Goal: Transaction & Acquisition: Purchase product/service

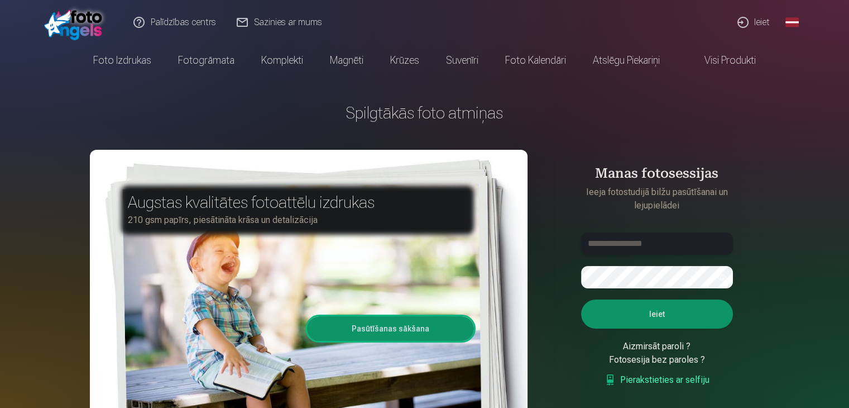
click at [648, 250] on input "text" at bounding box center [657, 243] width 152 height 22
type input "**********"
click at [581, 299] on button "Ieiet" at bounding box center [657, 313] width 152 height 29
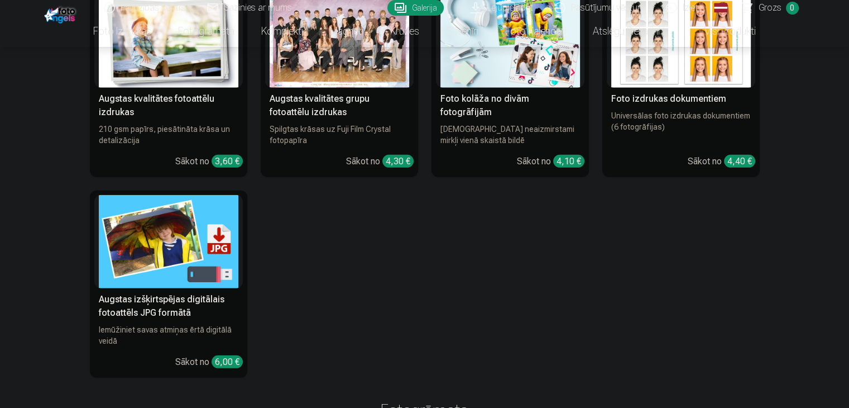
scroll to position [3191, 0]
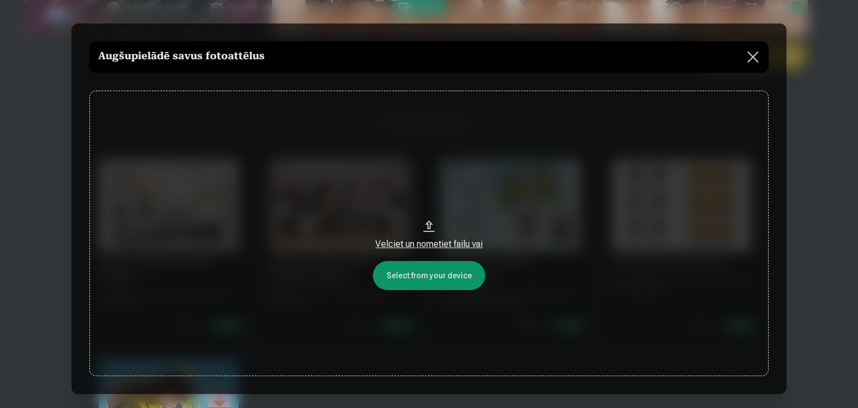
click at [746, 52] on button at bounding box center [752, 56] width 31 height 31
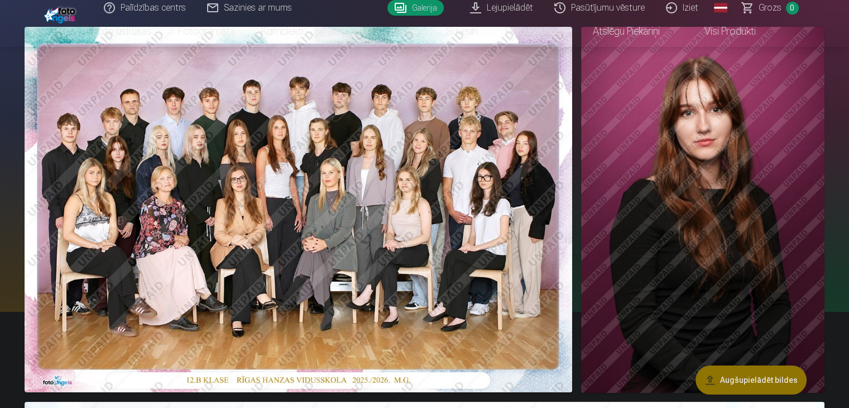
scroll to position [0, 0]
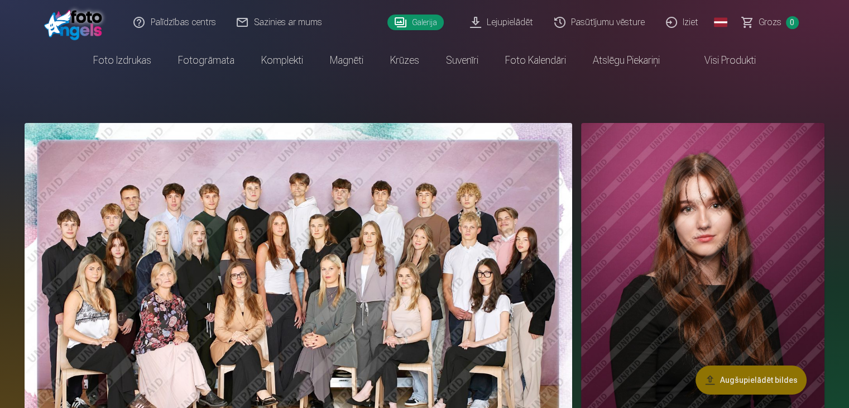
click at [698, 167] on img at bounding box center [702, 306] width 243 height 366
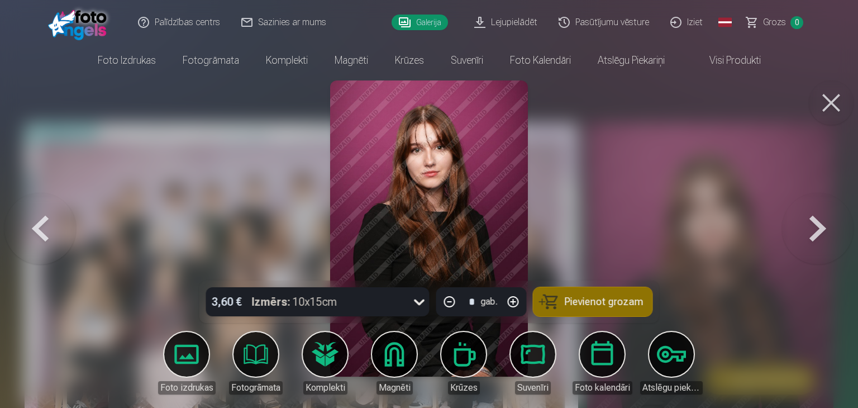
click at [486, 132] on img at bounding box center [428, 228] width 197 height 296
click at [835, 111] on button at bounding box center [831, 102] width 45 height 45
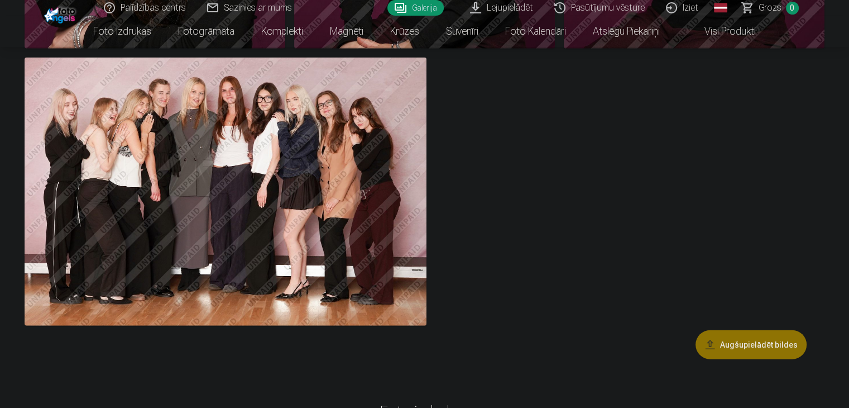
scroll to position [2753, 0]
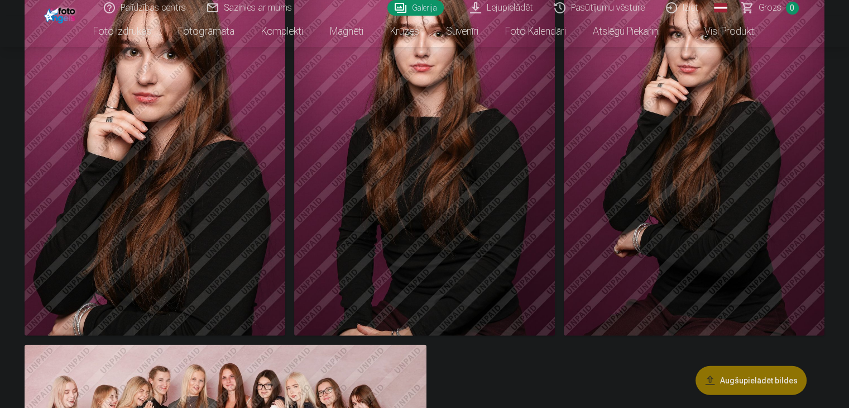
click at [555, 162] on img at bounding box center [424, 139] width 261 height 391
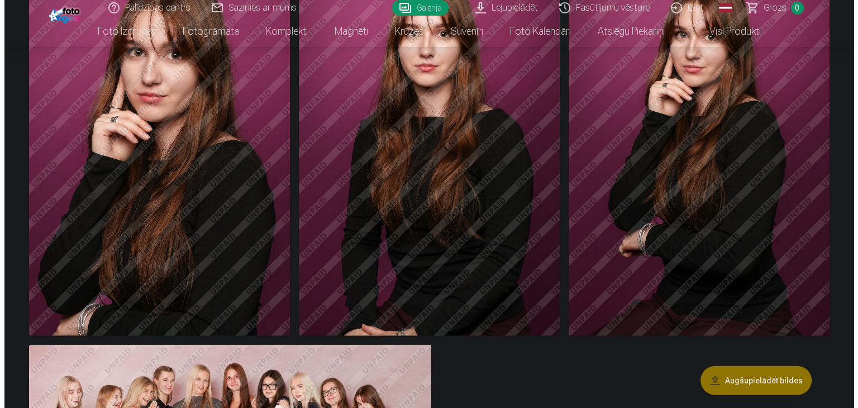
scroll to position [2486, 0]
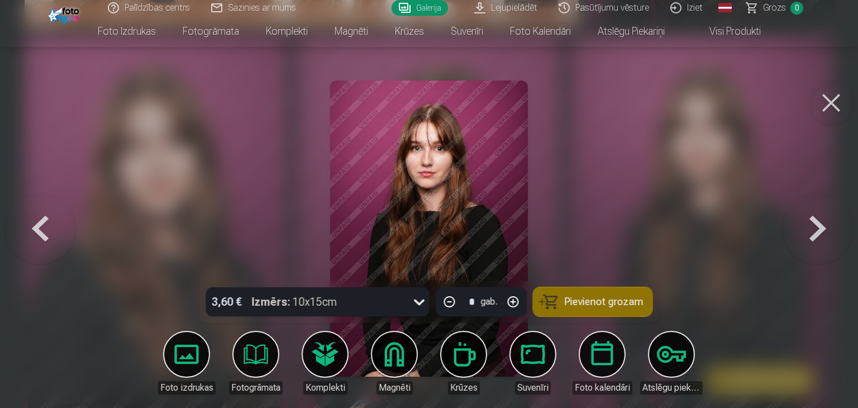
click at [822, 99] on button at bounding box center [831, 102] width 45 height 45
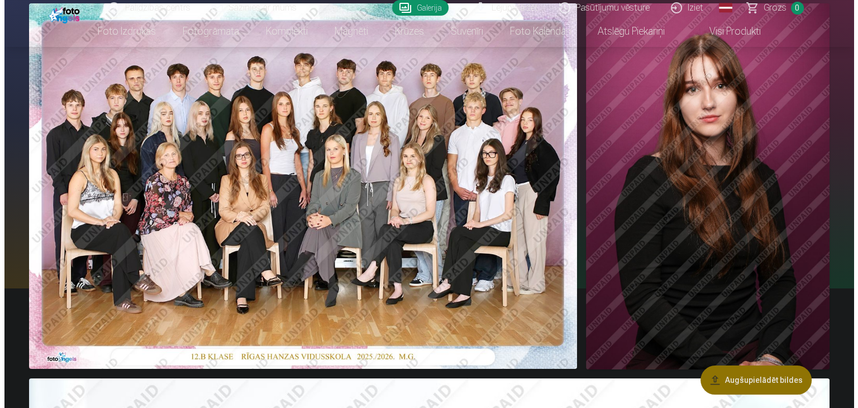
scroll to position [49, 0]
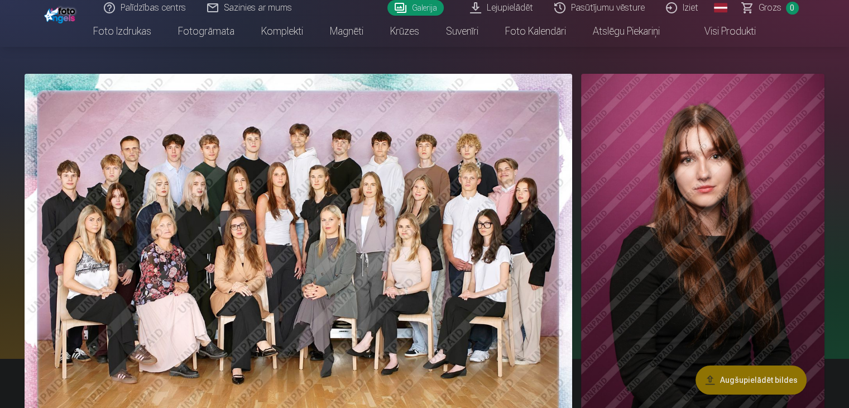
click at [743, 104] on img at bounding box center [702, 257] width 243 height 366
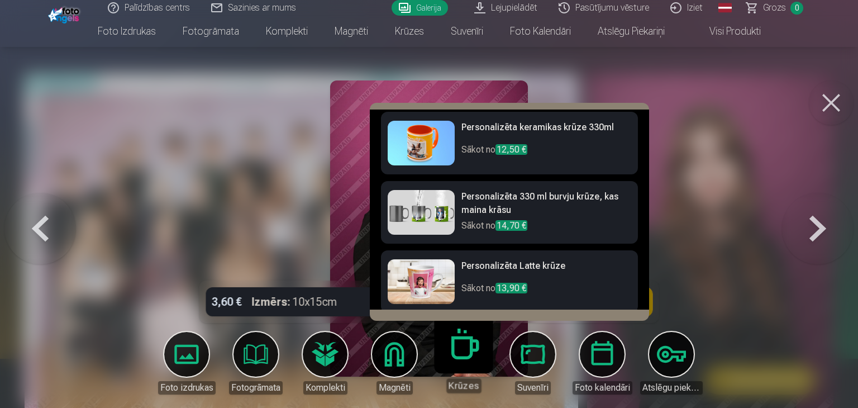
click at [400, 355] on body "Palīdzības centrs Sazinies ar mums Galerija Lejupielādēt Pasūtījumu vēsture Izi…" at bounding box center [429, 155] width 858 height 408
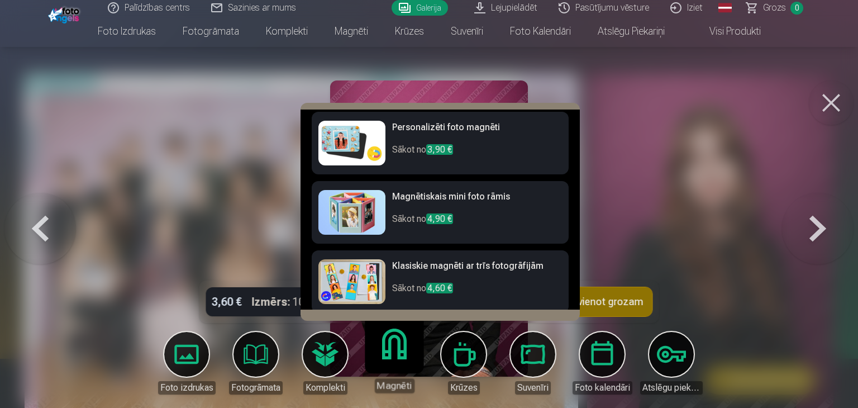
scroll to position [1, 0]
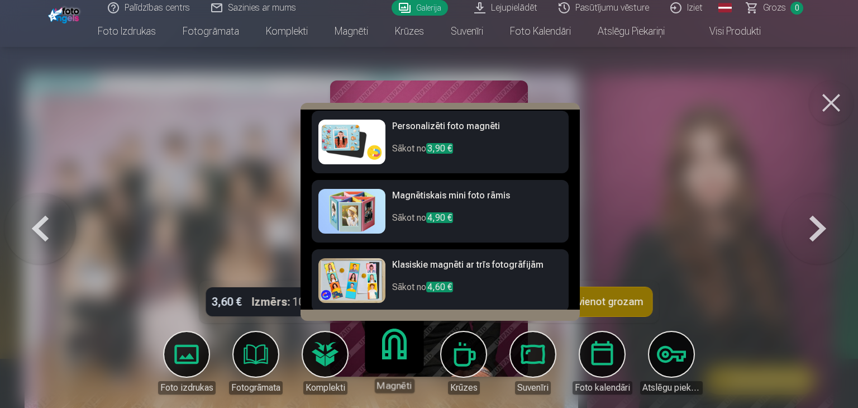
click at [352, 144] on img at bounding box center [351, 142] width 67 height 45
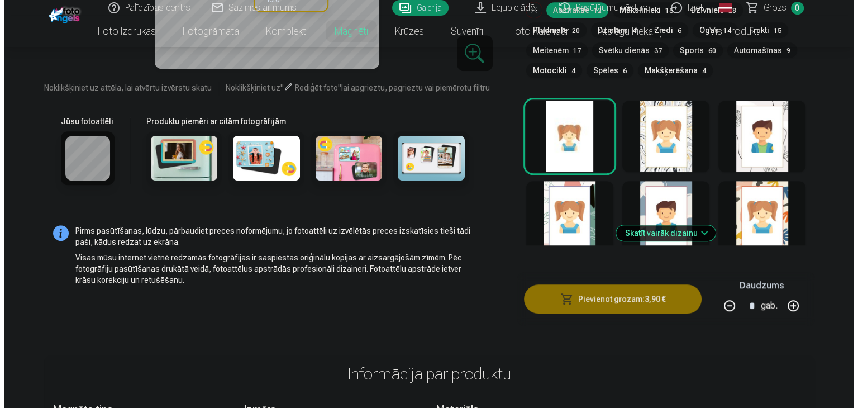
scroll to position [615, 0]
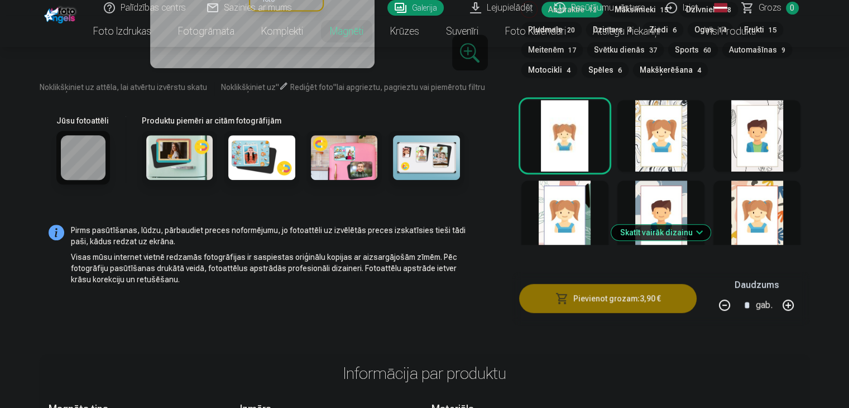
click at [668, 284] on button "Pievienot grozam : 3,90 €" at bounding box center [608, 298] width 178 height 29
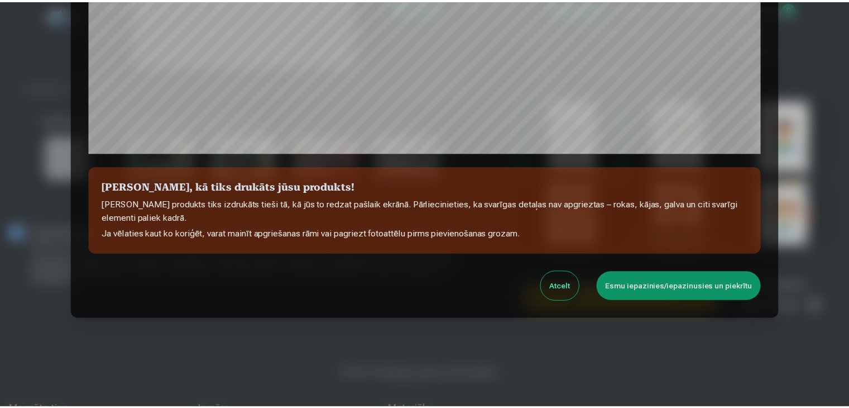
scroll to position [396, 0]
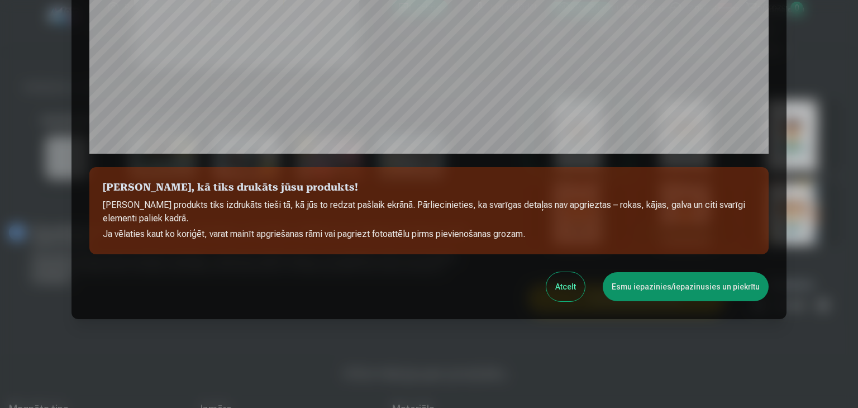
click at [628, 297] on button "Esmu iepazinies/iepazinusies un piekrītu" at bounding box center [686, 286] width 166 height 29
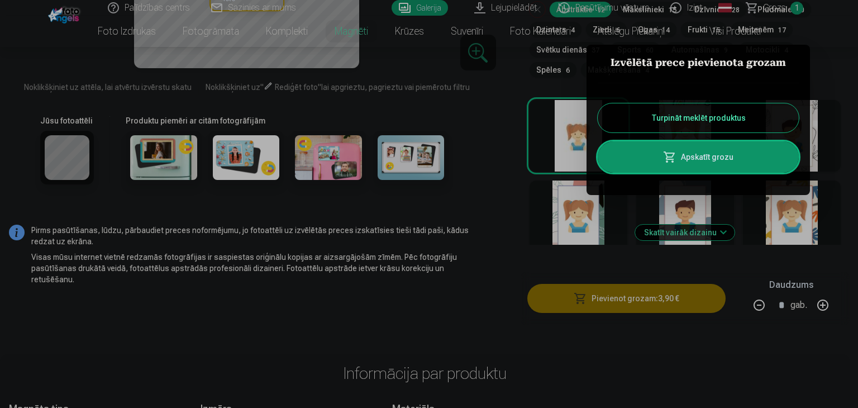
click at [701, 107] on button "Turpināt meklēt produktus" at bounding box center [698, 117] width 201 height 29
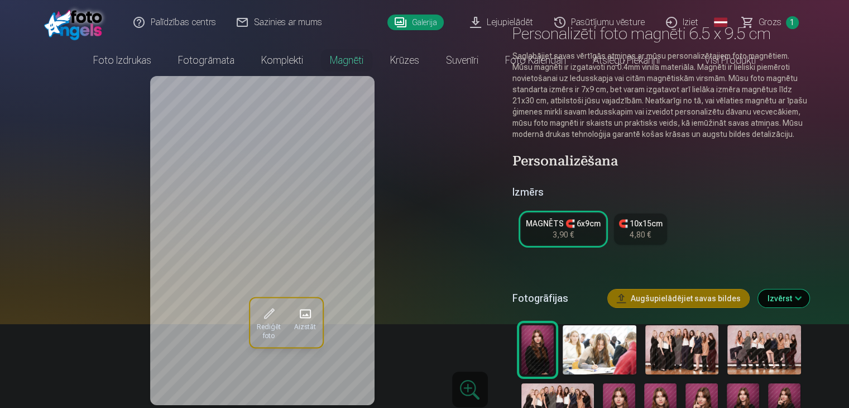
scroll to position [0, 0]
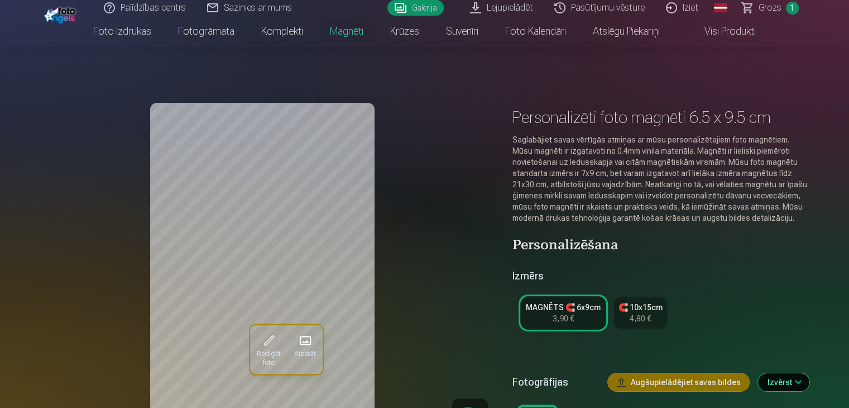
scroll to position [49, 0]
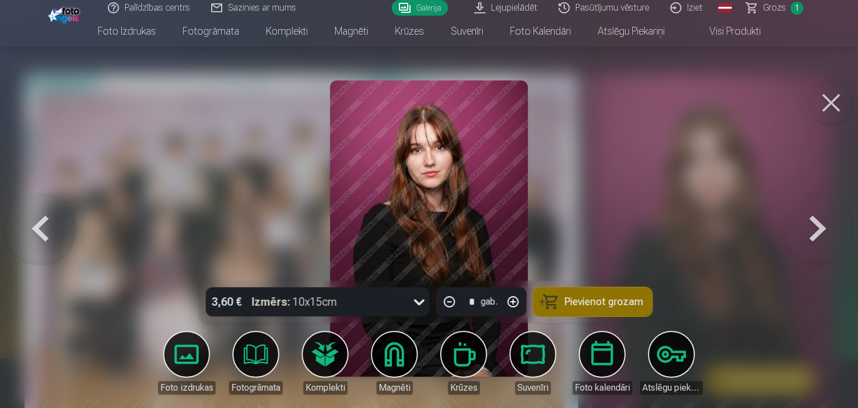
click at [837, 108] on button at bounding box center [831, 102] width 45 height 45
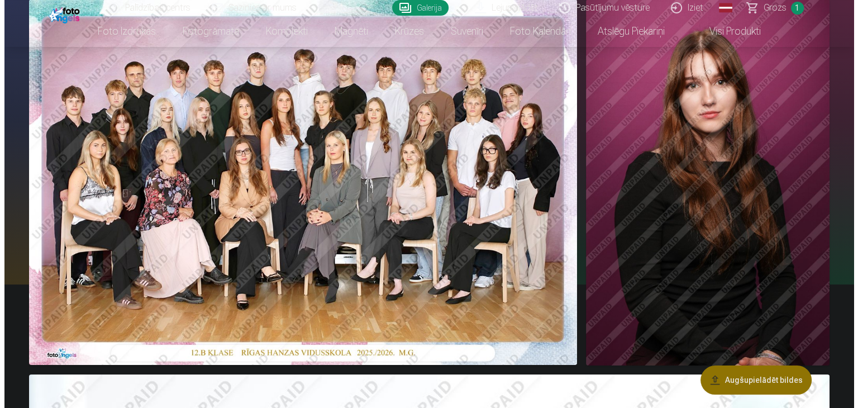
scroll to position [118, 0]
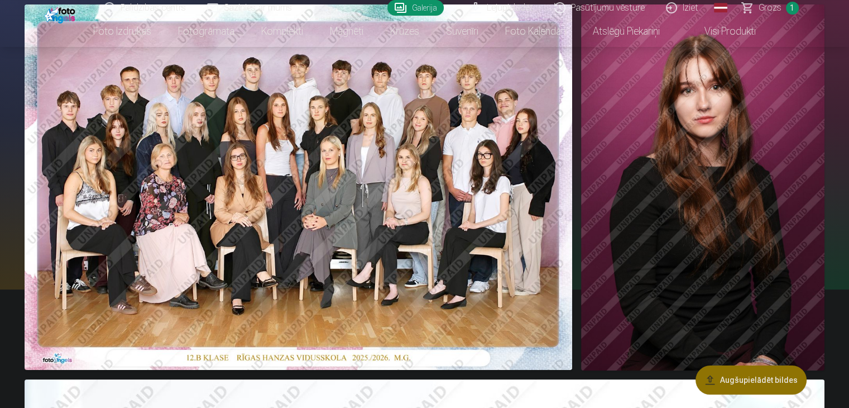
click at [490, 145] on img at bounding box center [299, 186] width 548 height 365
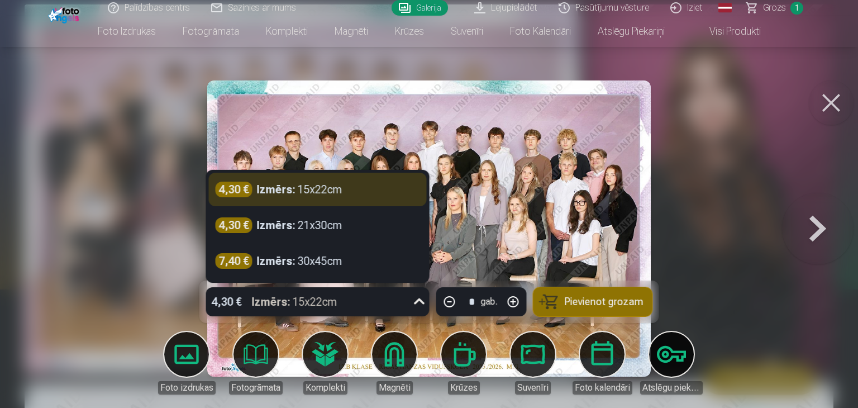
click at [353, 305] on div "4,30 € Izmērs : 15x22cm" at bounding box center [307, 301] width 202 height 29
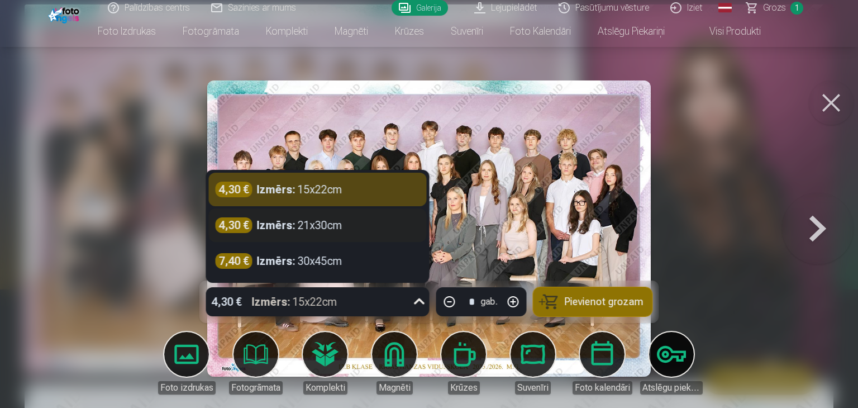
click at [343, 224] on div "4,30 € Izmērs : 21x30cm" at bounding box center [318, 225] width 204 height 16
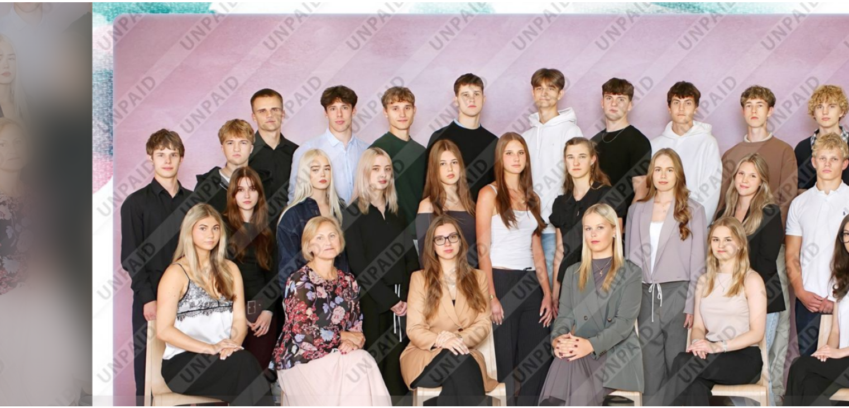
scroll to position [118, 0]
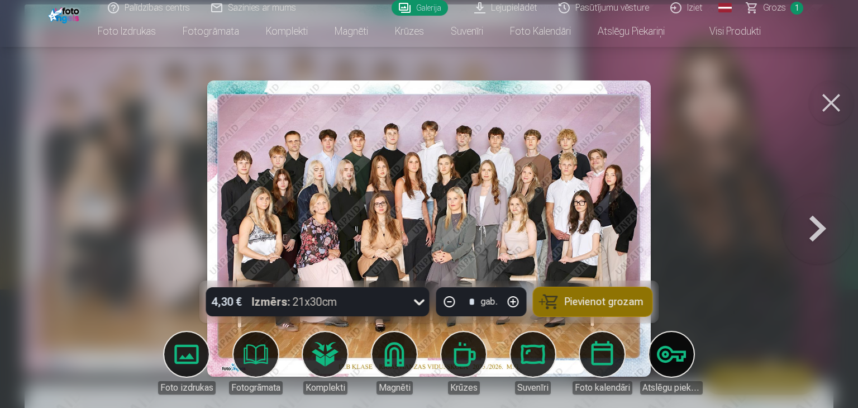
click at [837, 103] on button at bounding box center [831, 102] width 45 height 45
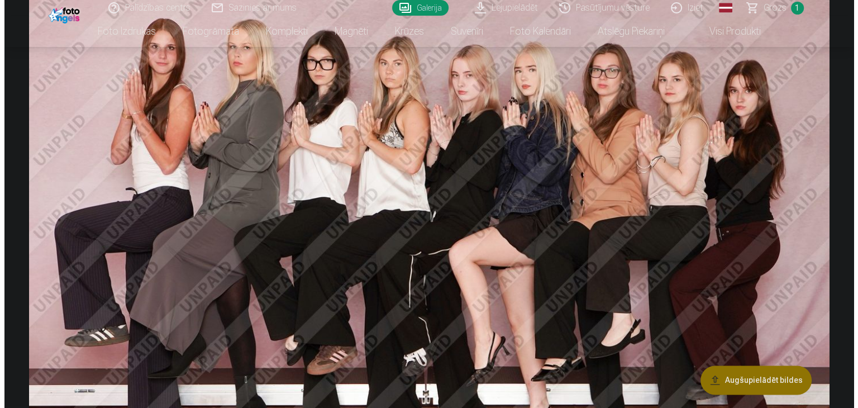
scroll to position [1627, 0]
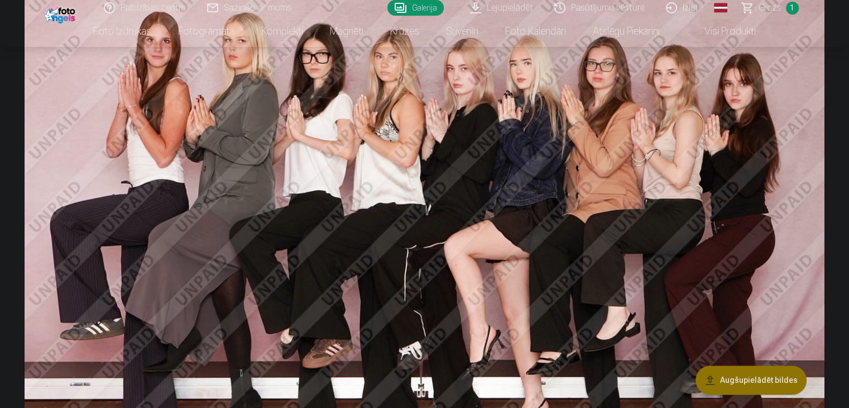
click at [684, 155] on img at bounding box center [425, 221] width 800 height 533
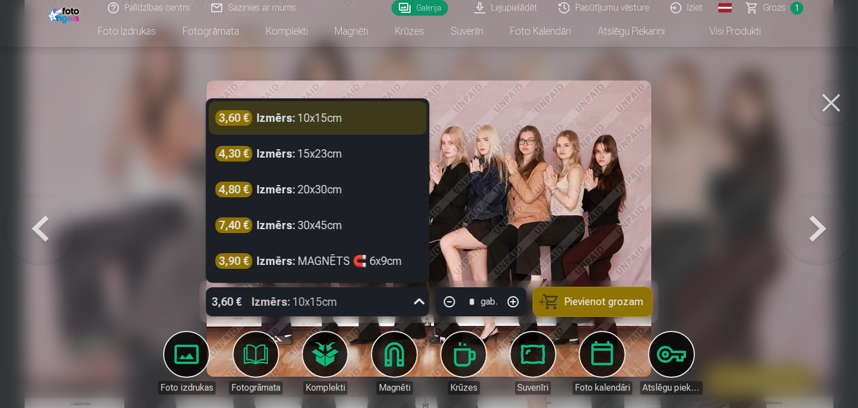
click at [300, 307] on div "Izmērs : 10x15cm" at bounding box center [294, 301] width 85 height 29
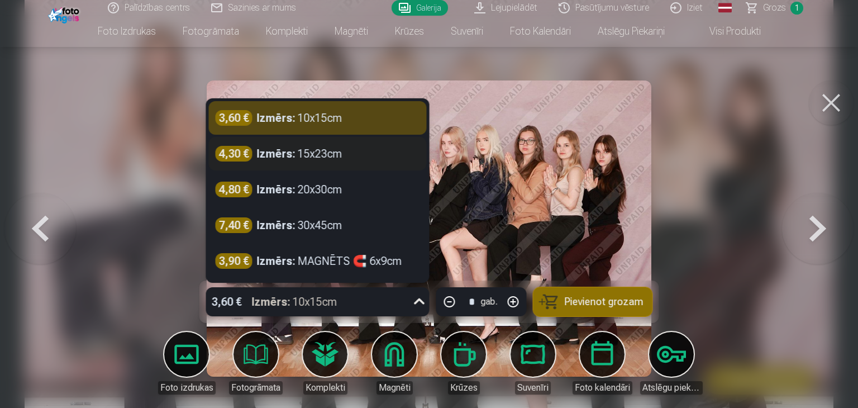
click at [338, 165] on div "4,30 € Izmērs : 15x23cm" at bounding box center [318, 154] width 218 height 34
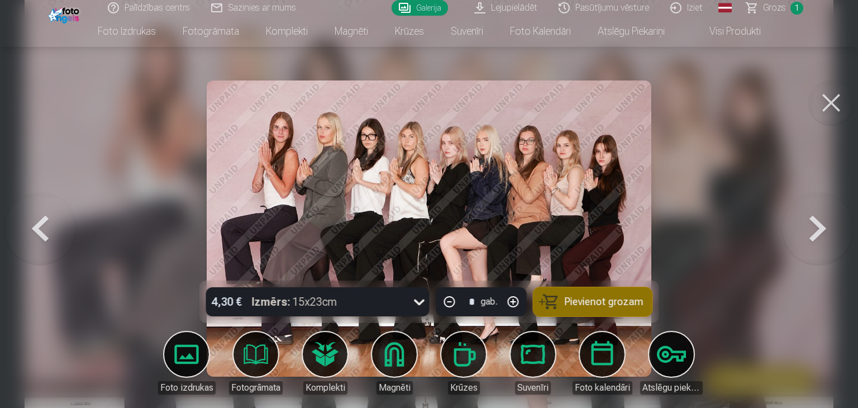
click at [623, 299] on span "Pievienot grozam" at bounding box center [604, 302] width 79 height 10
click at [832, 104] on button at bounding box center [831, 102] width 45 height 45
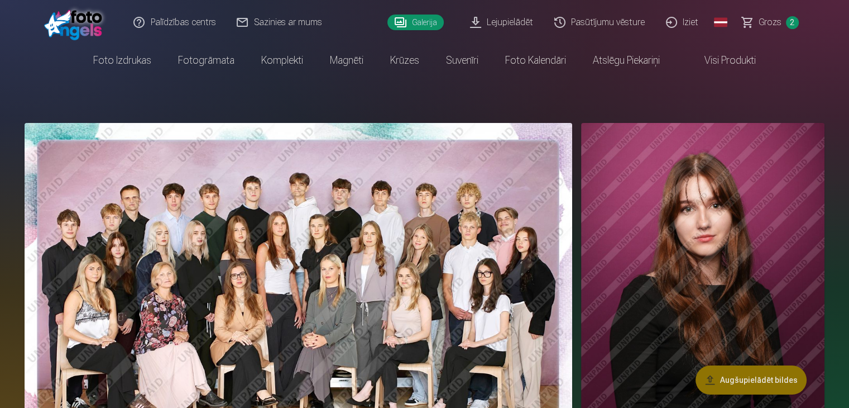
click at [487, 183] on img at bounding box center [299, 305] width 548 height 365
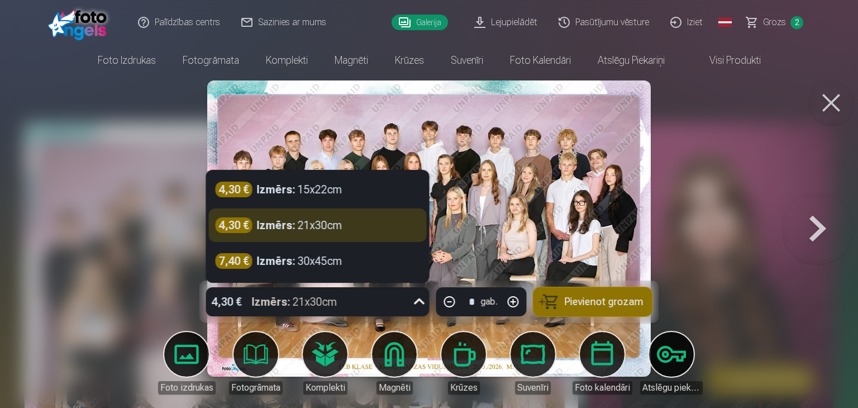
click at [388, 307] on div "4,30 € Izmērs : 21x30cm" at bounding box center [307, 301] width 202 height 29
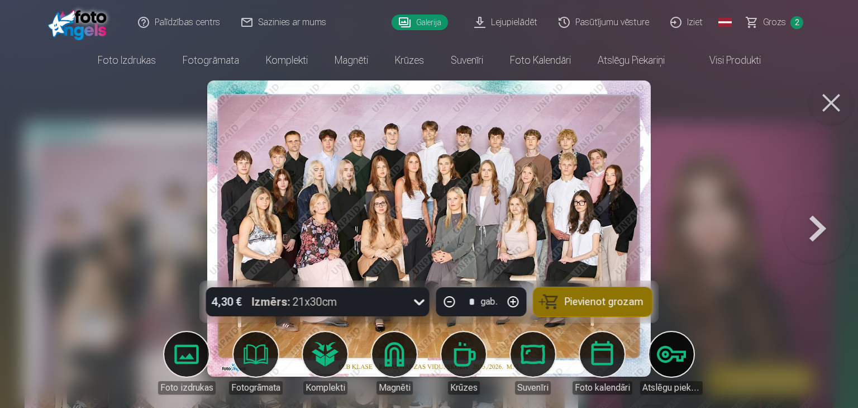
click at [634, 291] on button "Pievienot grozam" at bounding box center [592, 301] width 119 height 29
click at [828, 106] on button at bounding box center [831, 102] width 45 height 45
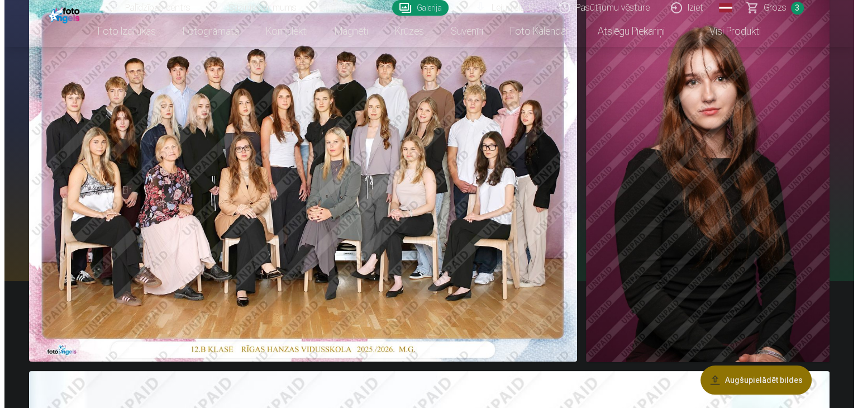
scroll to position [107, 0]
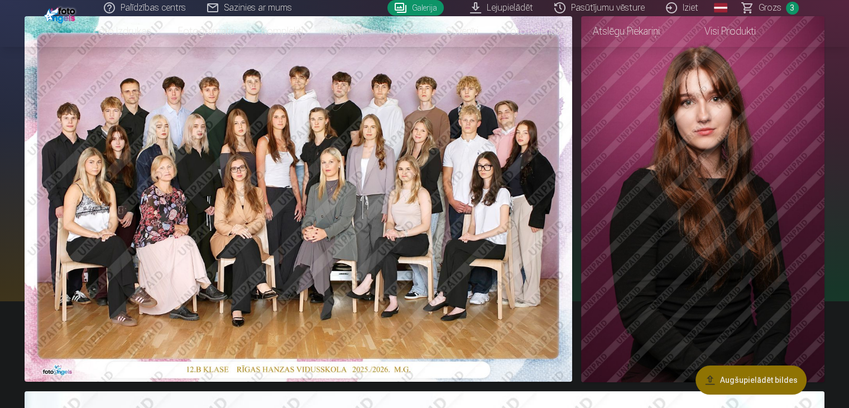
click at [686, 228] on img at bounding box center [702, 199] width 243 height 366
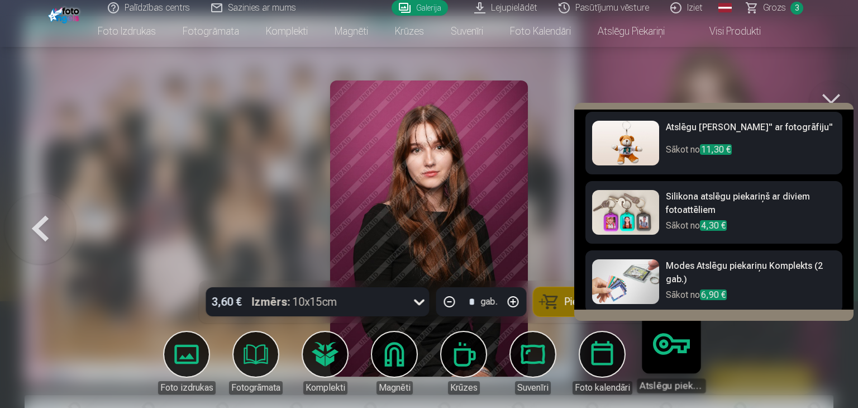
scroll to position [6, 0]
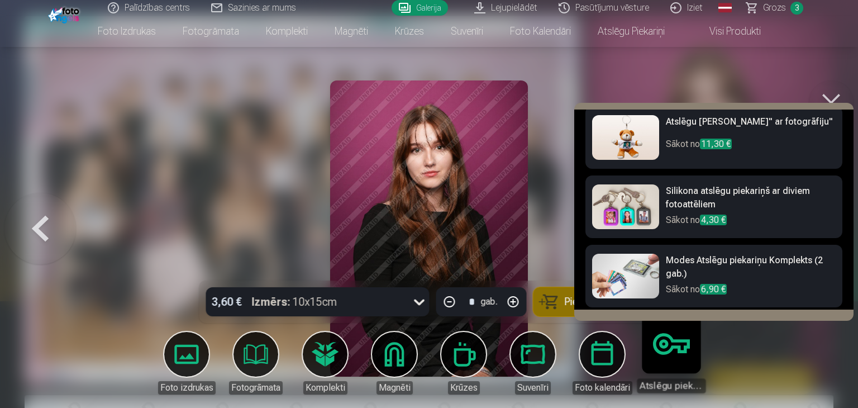
click at [626, 202] on img at bounding box center [625, 206] width 67 height 45
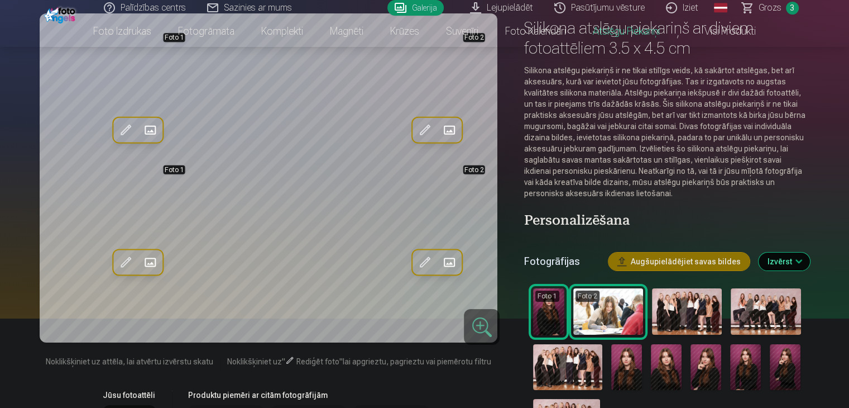
scroll to position [90, 0]
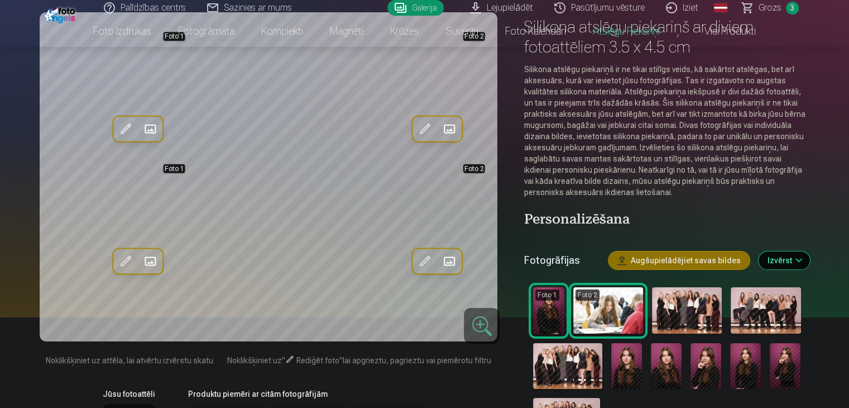
click at [722, 371] on img at bounding box center [706, 366] width 31 height 46
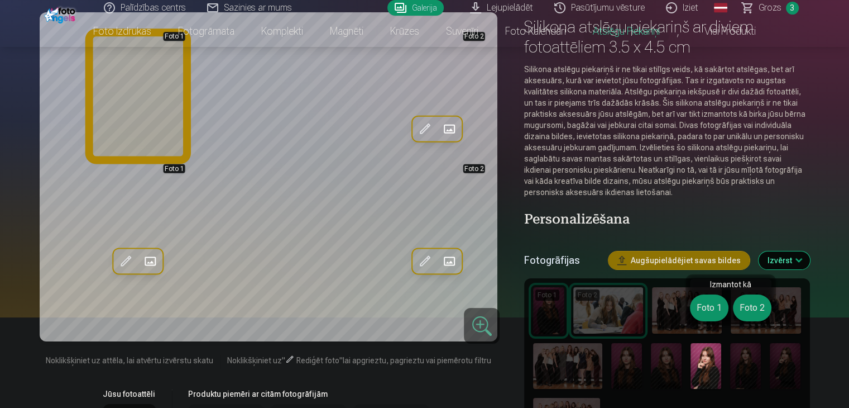
click at [706, 313] on button "Foto 1" at bounding box center [709, 307] width 39 height 27
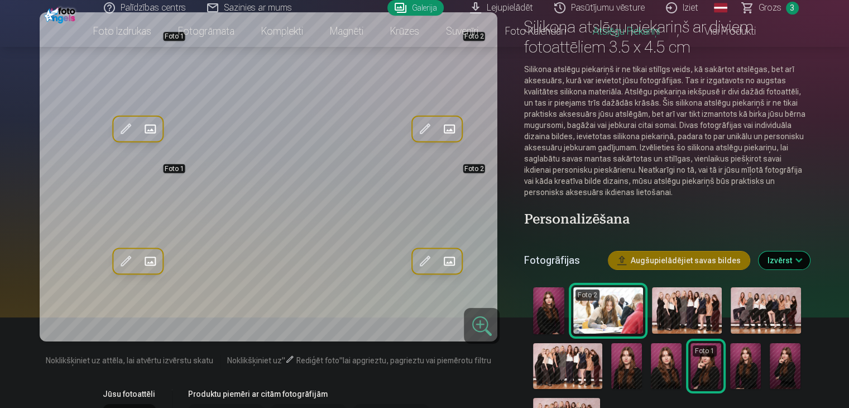
click at [682, 347] on img at bounding box center [666, 366] width 31 height 46
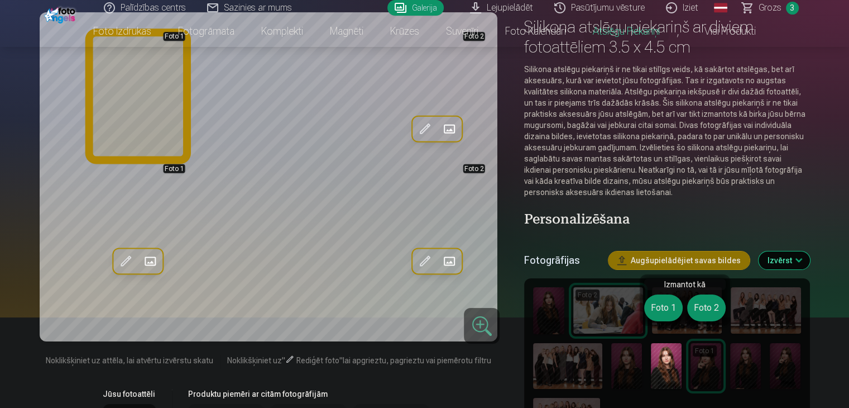
click at [672, 307] on button "Foto 1" at bounding box center [663, 307] width 39 height 27
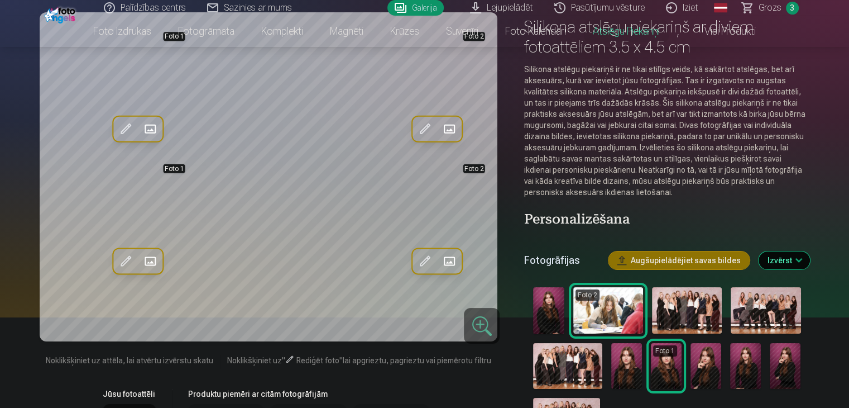
click at [637, 371] on img at bounding box center [627, 366] width 31 height 46
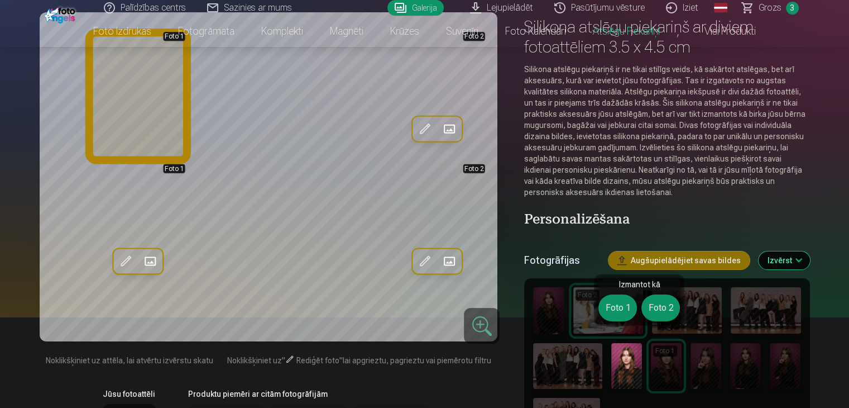
click at [631, 302] on button "Foto 1" at bounding box center [618, 307] width 39 height 27
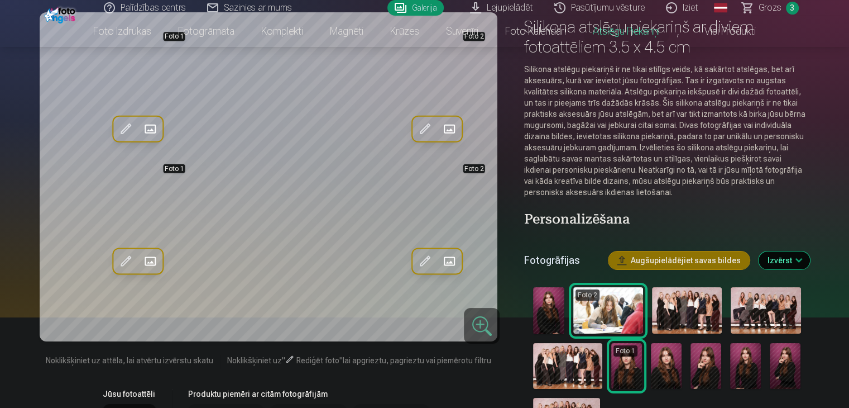
click at [801, 372] on img at bounding box center [785, 366] width 31 height 46
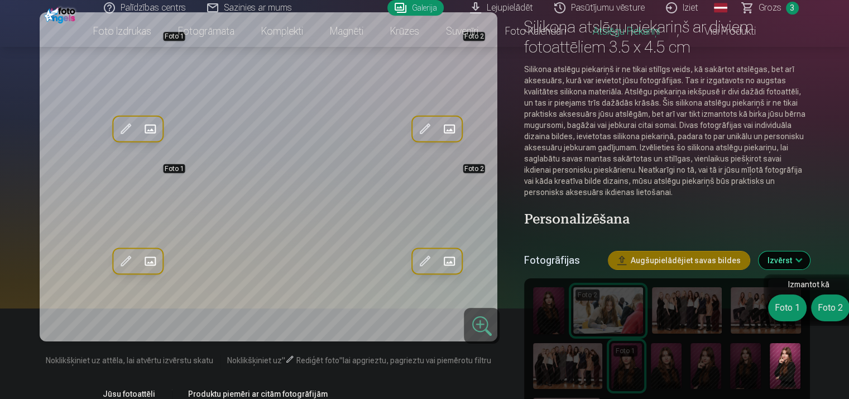
click at [791, 321] on div "Izmantot kā Foto 1 Foto 2" at bounding box center [809, 299] width 90 height 51
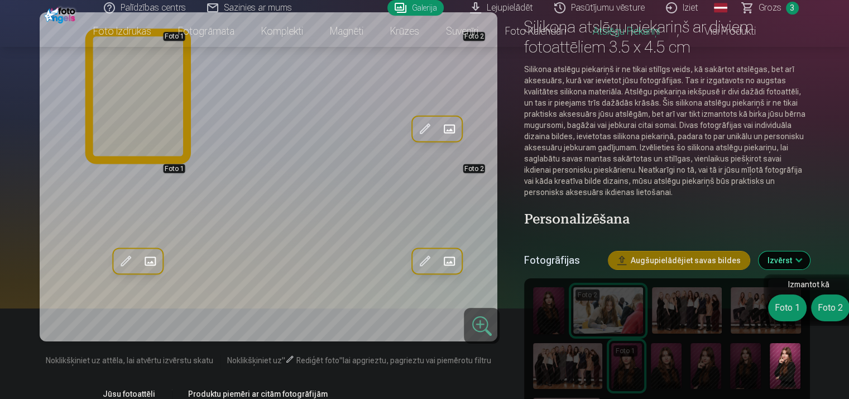
click at [791, 306] on button "Foto 1" at bounding box center [787, 307] width 39 height 27
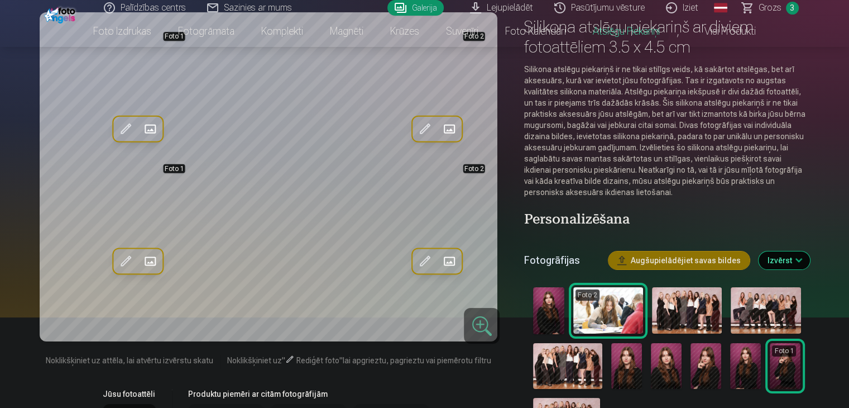
click at [761, 358] on img at bounding box center [745, 366] width 31 height 46
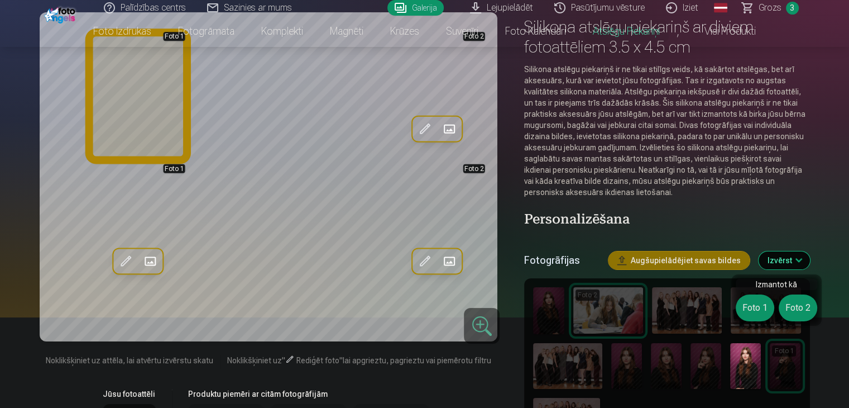
click at [755, 314] on button "Foto 1" at bounding box center [755, 307] width 39 height 27
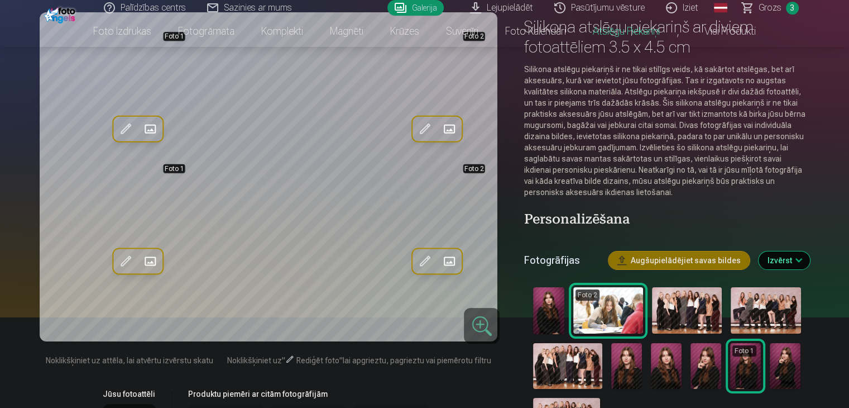
click at [801, 346] on img at bounding box center [785, 366] width 31 height 46
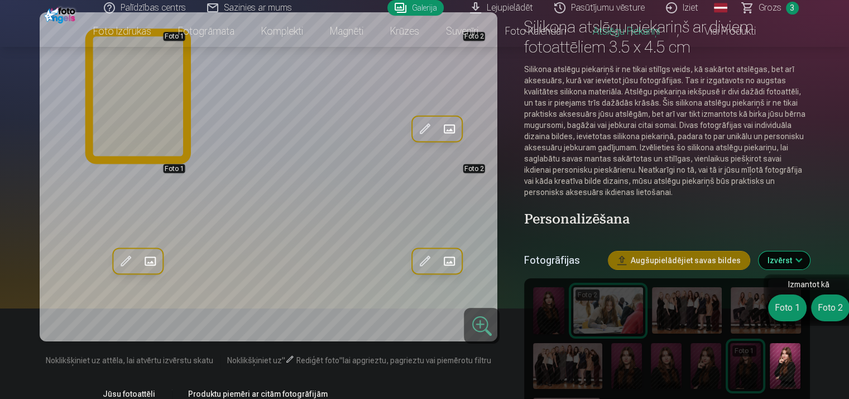
click at [791, 314] on button "Foto 1" at bounding box center [787, 307] width 39 height 27
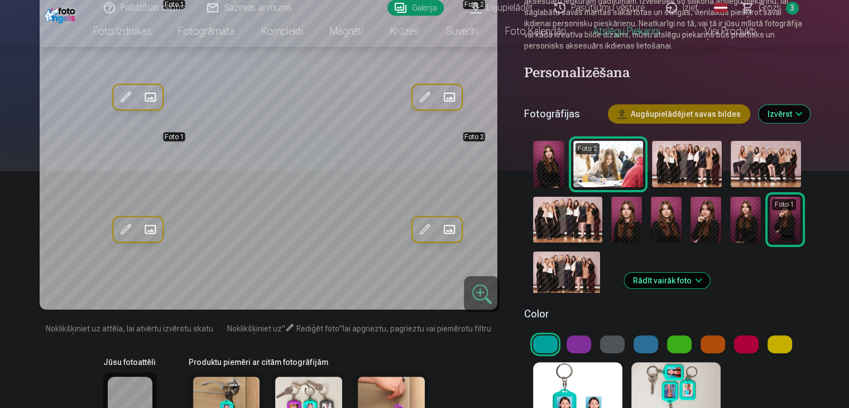
scroll to position [240, 0]
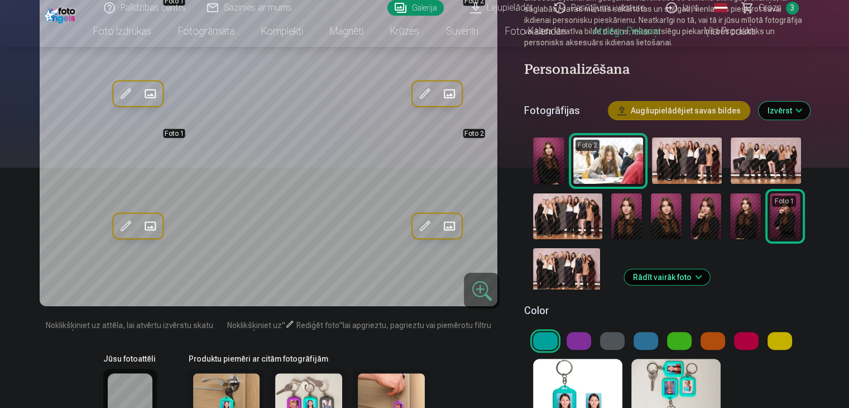
click at [617, 332] on button at bounding box center [612, 341] width 25 height 18
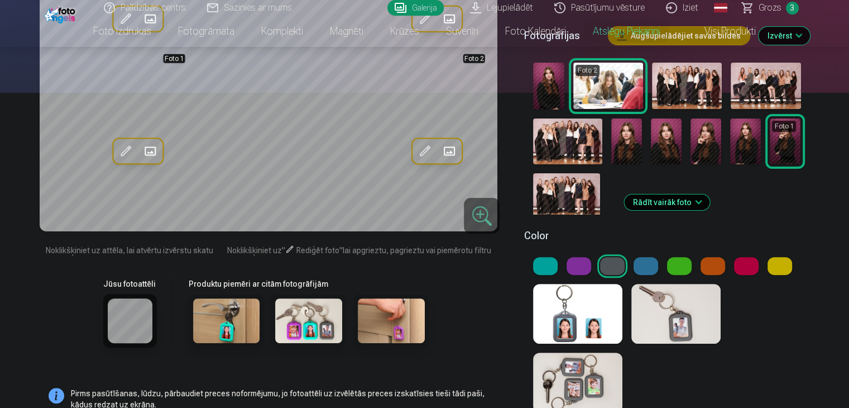
scroll to position [319, 0]
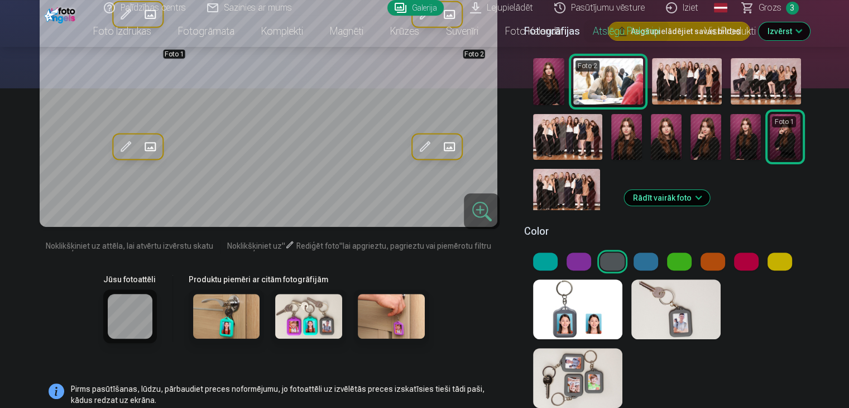
click at [582, 252] on button at bounding box center [579, 261] width 25 height 18
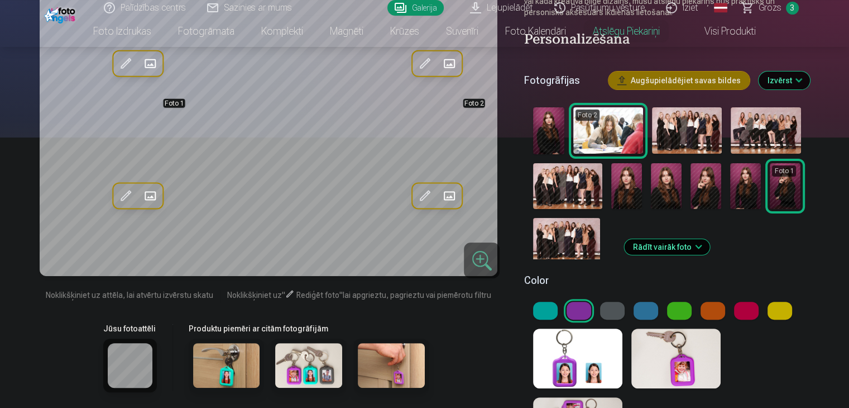
scroll to position [270, 0]
click at [605, 302] on button at bounding box center [612, 311] width 25 height 18
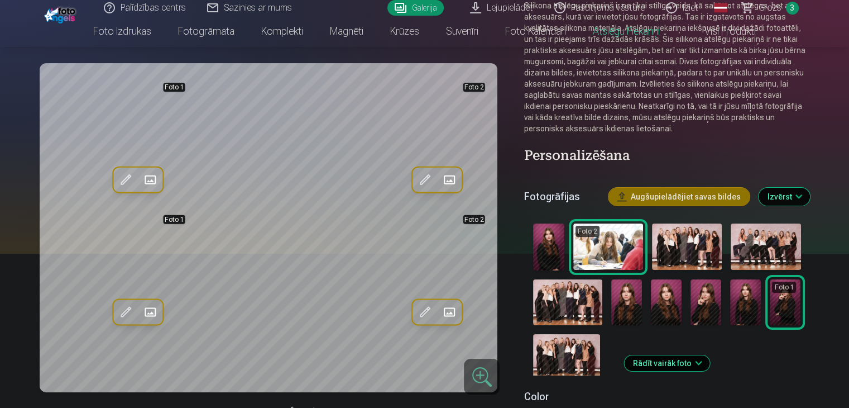
scroll to position [154, 0]
click at [556, 224] on img at bounding box center [548, 247] width 31 height 47
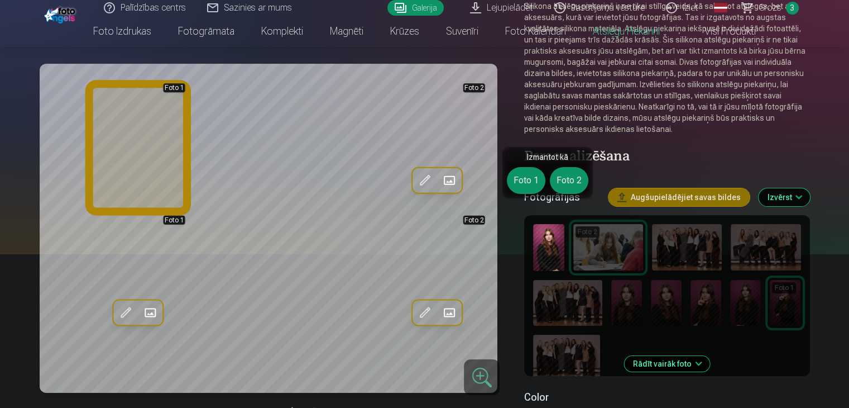
click at [520, 175] on button "Foto 1" at bounding box center [526, 180] width 39 height 27
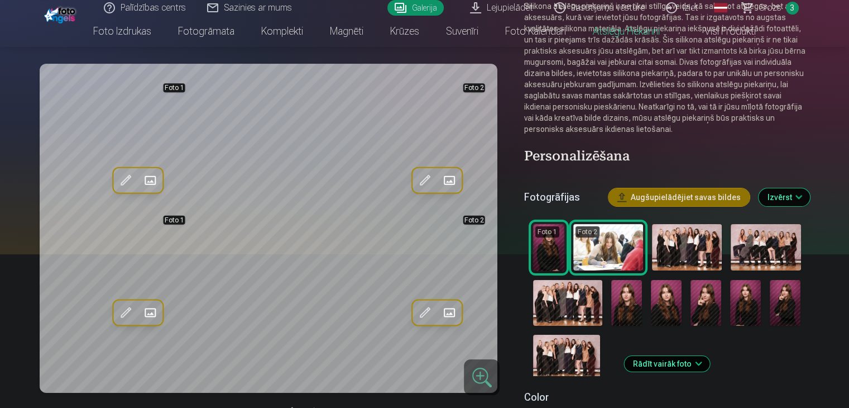
click at [722, 312] on img at bounding box center [706, 303] width 31 height 46
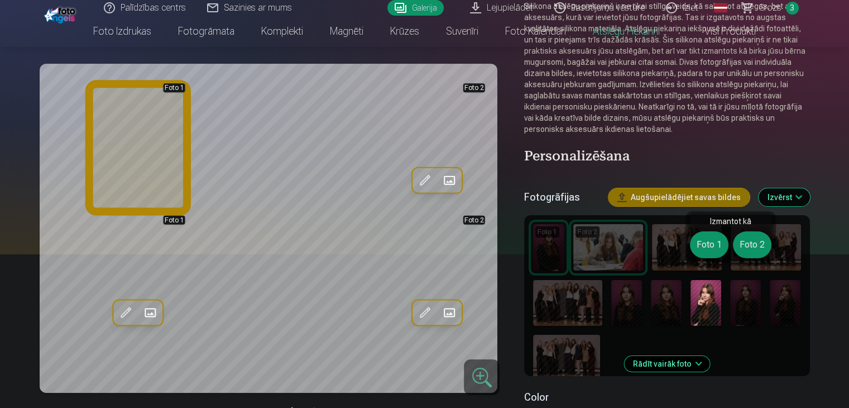
click at [707, 252] on button "Foto 1" at bounding box center [709, 244] width 39 height 27
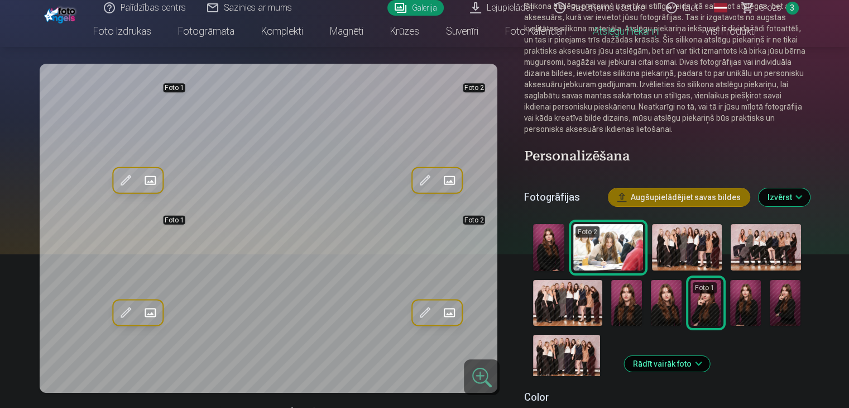
click at [761, 289] on img at bounding box center [745, 303] width 31 height 46
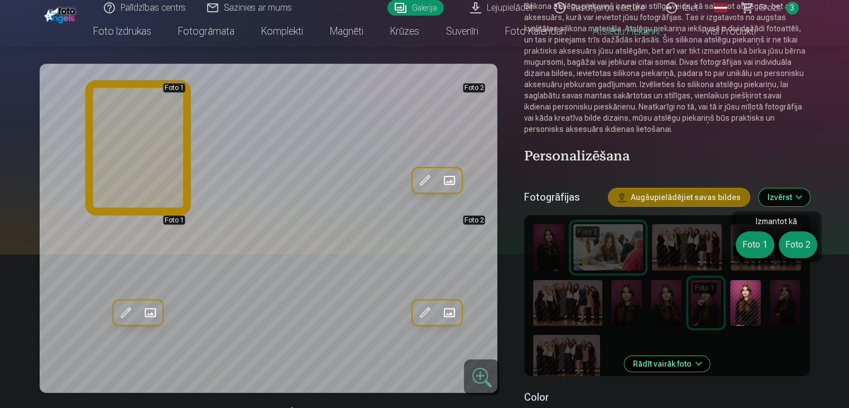
click at [751, 249] on button "Foto 1" at bounding box center [755, 244] width 39 height 27
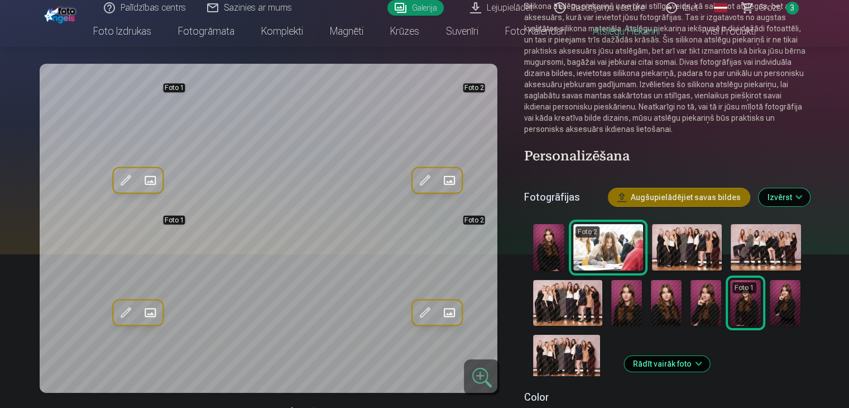
click at [801, 293] on img at bounding box center [785, 303] width 31 height 46
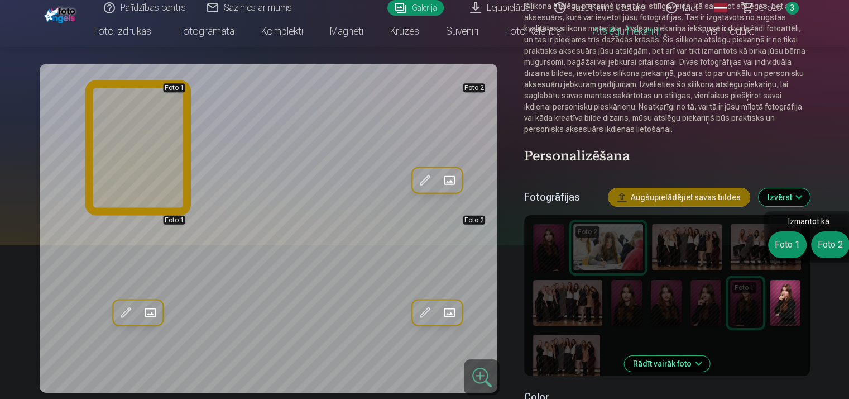
click at [799, 250] on button "Foto 1" at bounding box center [787, 244] width 39 height 27
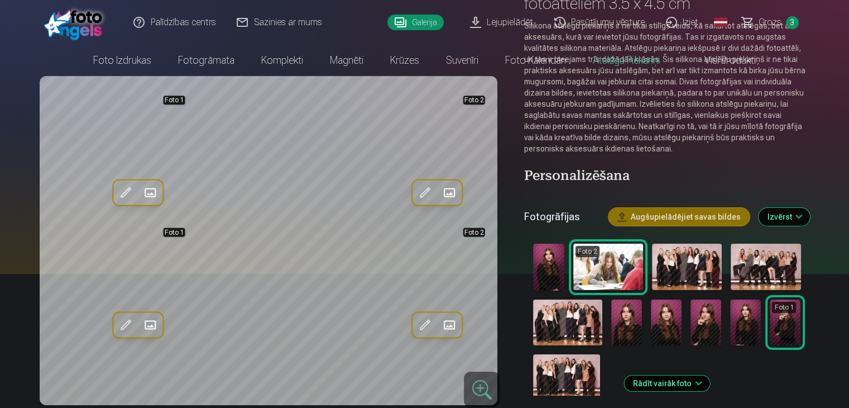
scroll to position [0, 0]
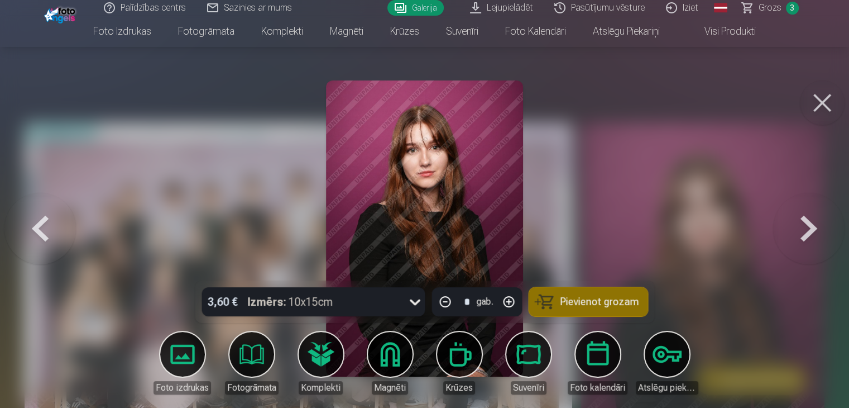
scroll to position [107, 0]
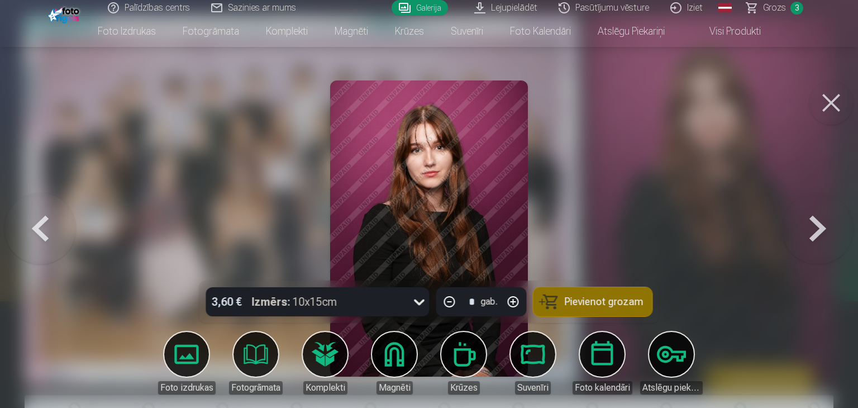
click at [829, 99] on button at bounding box center [831, 102] width 45 height 45
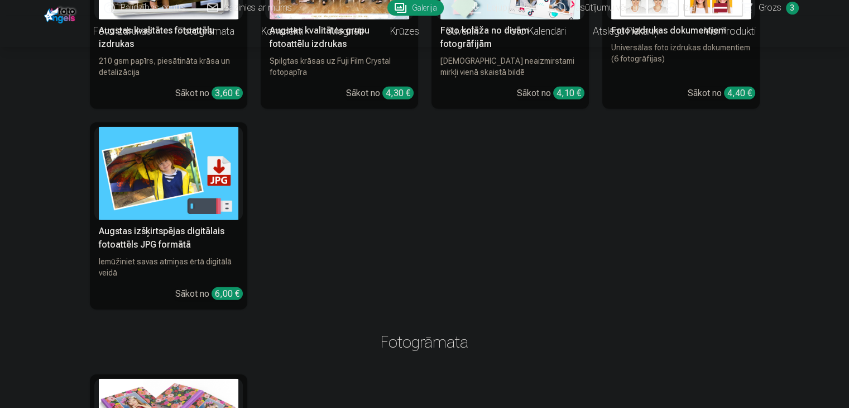
scroll to position [3276, 0]
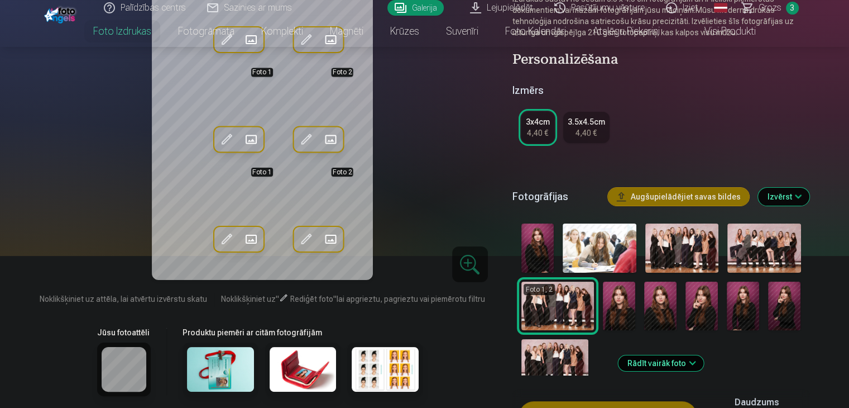
scroll to position [158, 0]
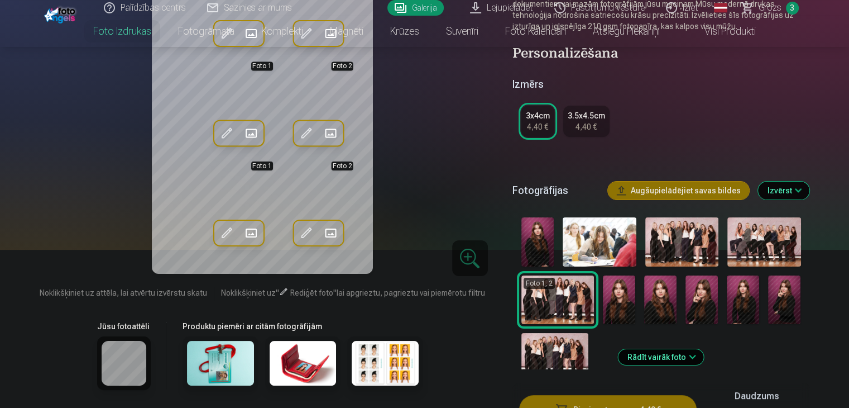
click at [552, 238] on img at bounding box center [538, 241] width 32 height 49
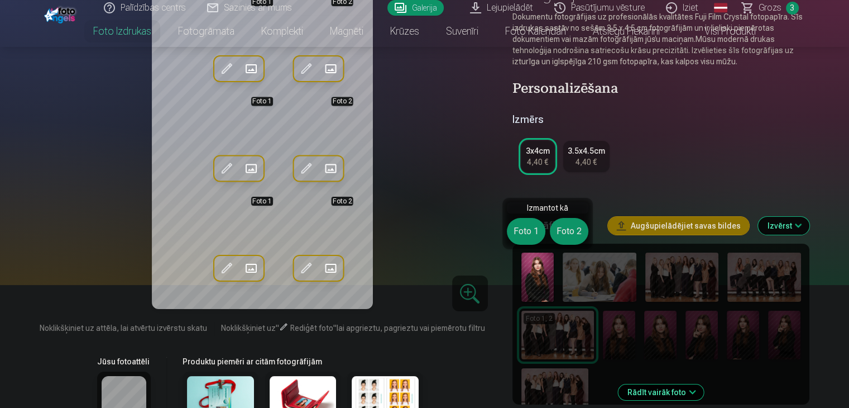
scroll to position [123, 0]
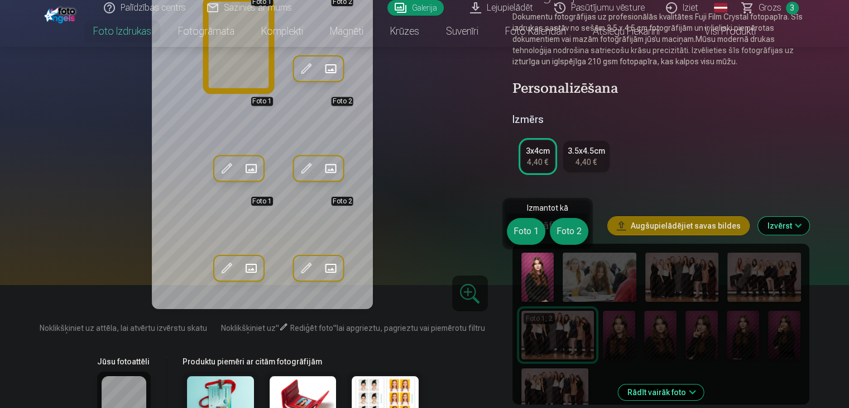
click at [528, 232] on button "Foto 1" at bounding box center [526, 231] width 39 height 27
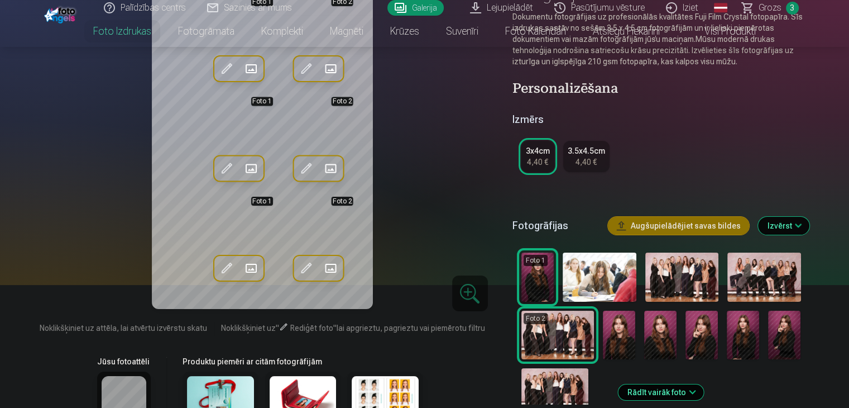
click at [636, 338] on img at bounding box center [619, 335] width 32 height 49
click at [636, 345] on img at bounding box center [619, 335] width 32 height 49
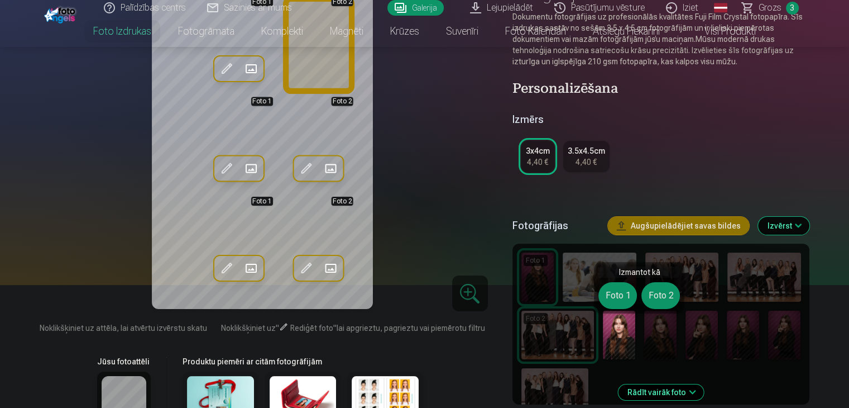
click at [667, 300] on button "Foto 2" at bounding box center [661, 295] width 39 height 27
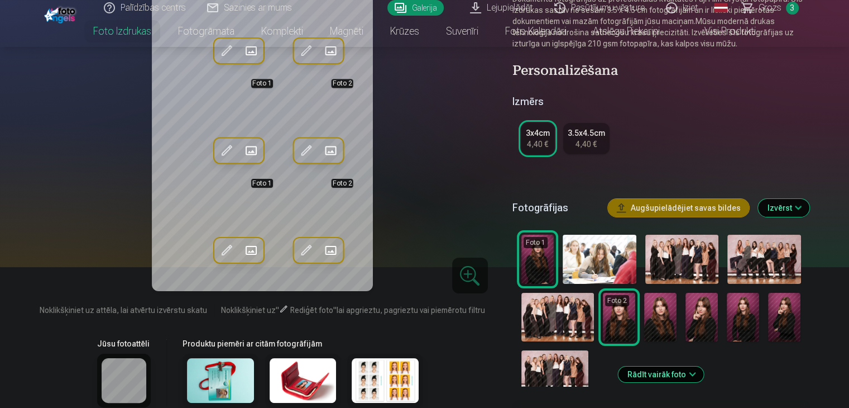
scroll to position [141, 0]
click at [801, 318] on img at bounding box center [784, 317] width 32 height 49
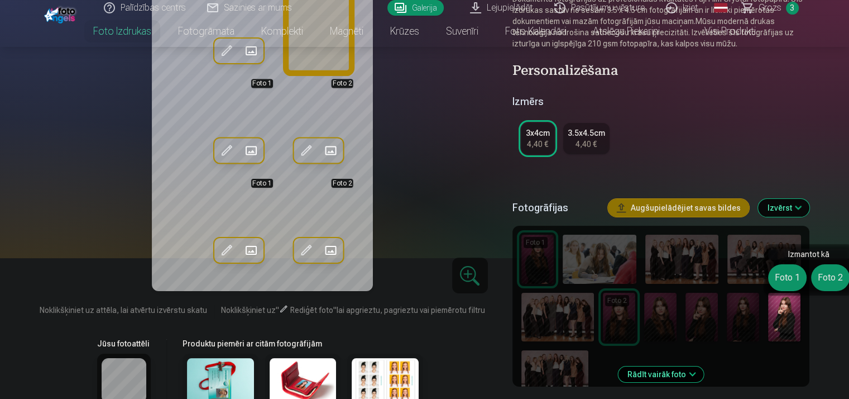
click at [833, 288] on button "Foto 2" at bounding box center [830, 277] width 39 height 27
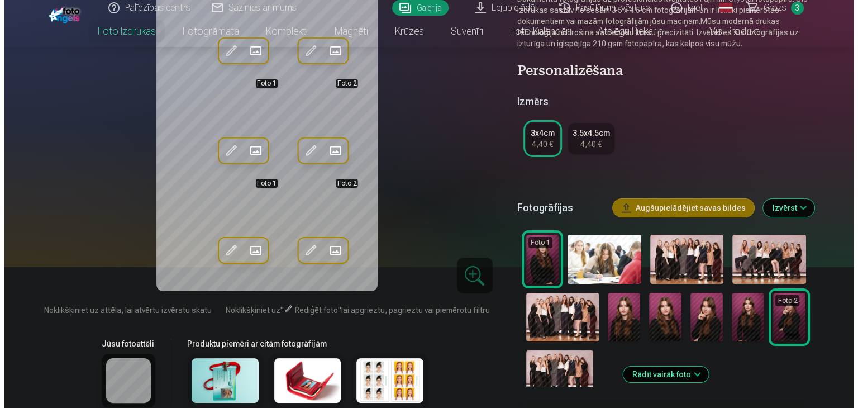
scroll to position [65, 0]
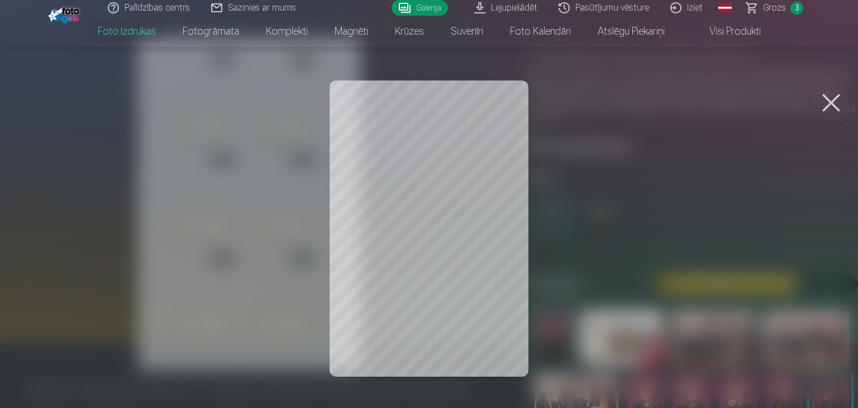
click at [849, 81] on div at bounding box center [429, 204] width 858 height 408
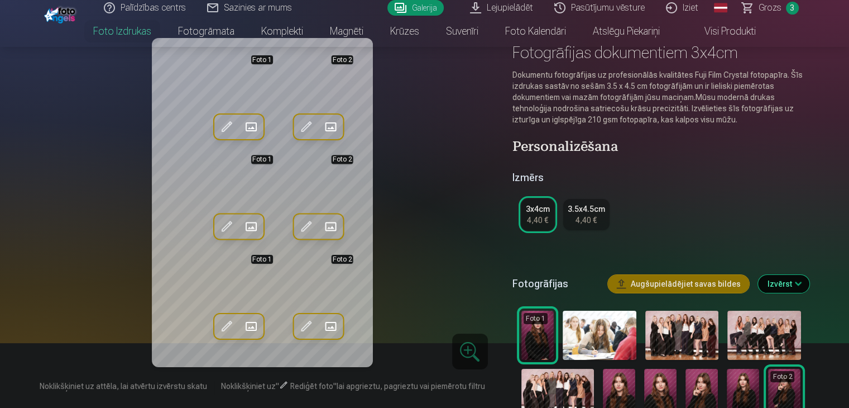
click at [297, 130] on span at bounding box center [306, 127] width 18 height 18
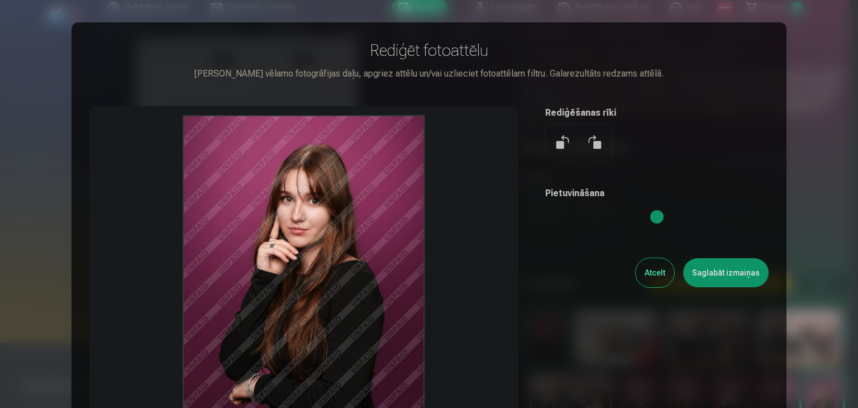
drag, startPoint x: 310, startPoint y: 211, endPoint x: 311, endPoint y: 254, distance: 43.6
click at [311, 254] on div at bounding box center [303, 281] width 429 height 351
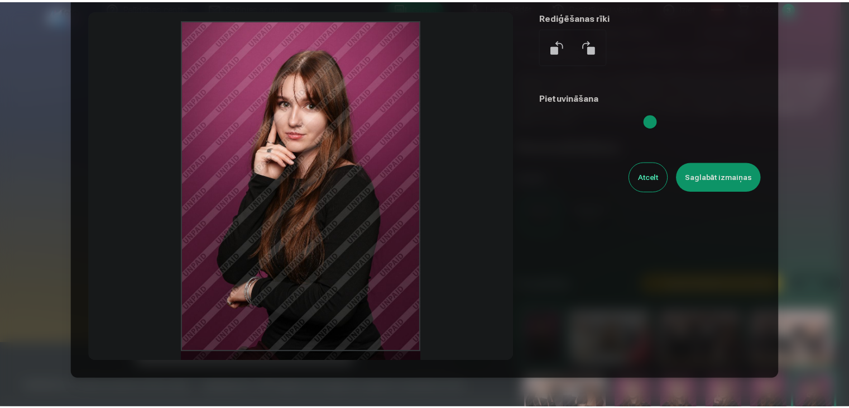
scroll to position [102, 0]
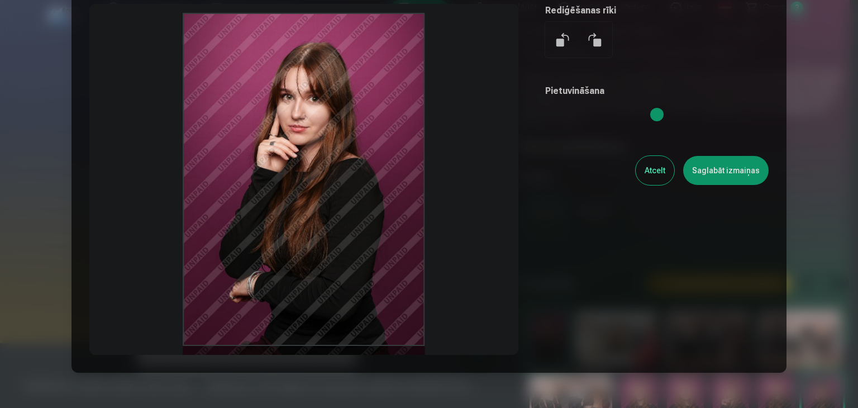
click at [750, 166] on button "Saglabāt izmaiņas" at bounding box center [725, 170] width 85 height 29
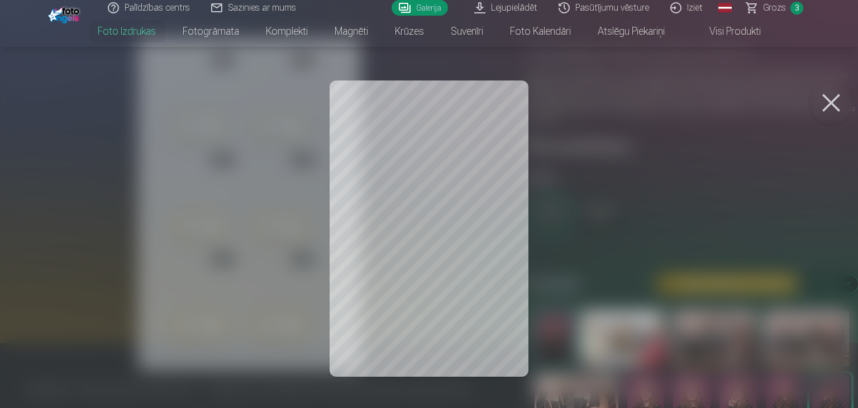
click at [391, 137] on div at bounding box center [429, 204] width 858 height 408
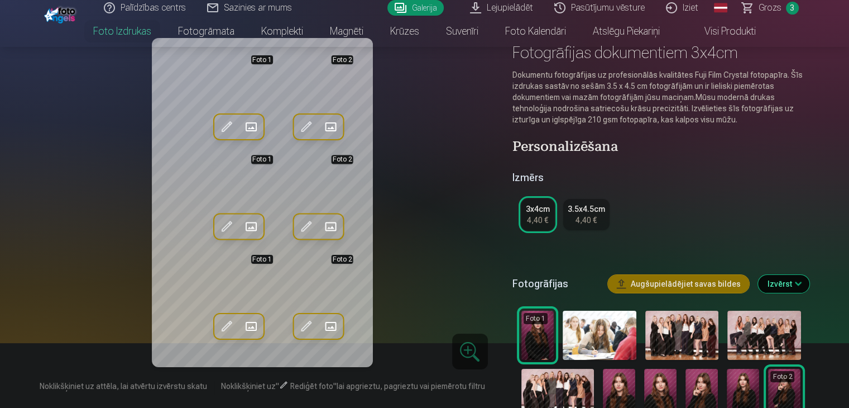
click at [217, 123] on span at bounding box center [226, 127] width 18 height 18
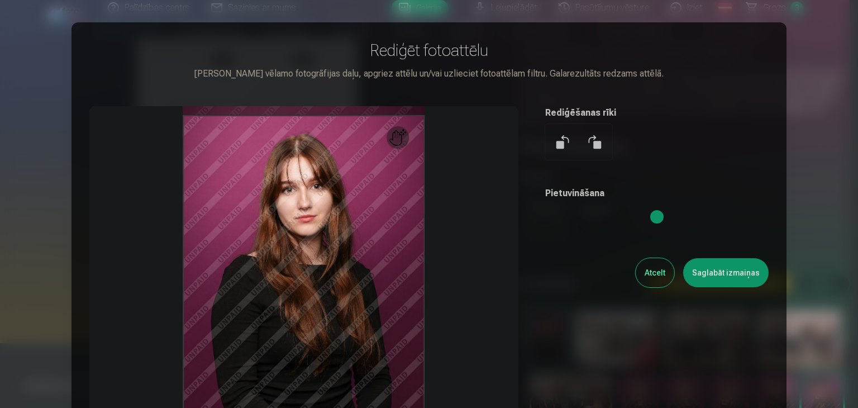
drag, startPoint x: 270, startPoint y: 253, endPoint x: 270, endPoint y: 319, distance: 66.5
click at [270, 319] on div at bounding box center [303, 281] width 429 height 351
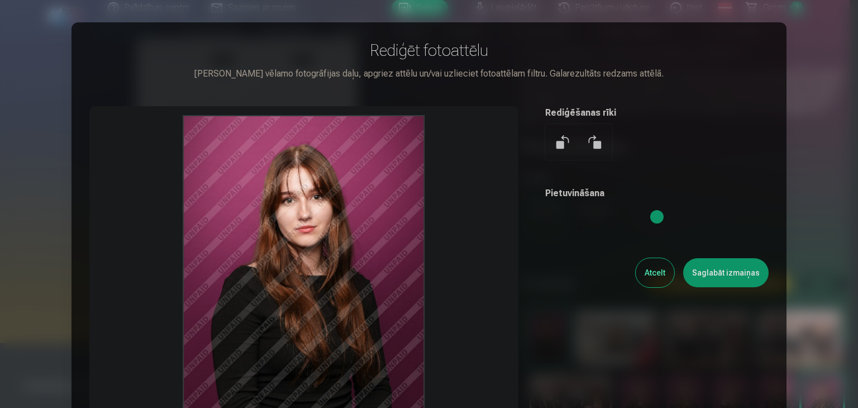
click at [727, 271] on button "Saglabāt izmaiņas" at bounding box center [725, 272] width 85 height 29
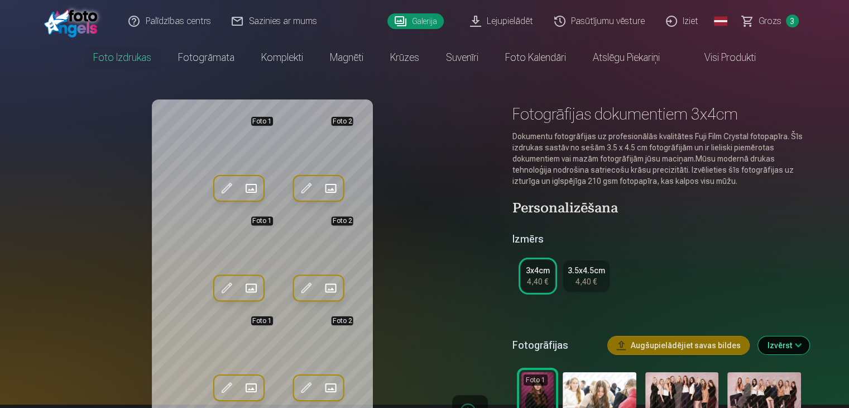
scroll to position [2, 0]
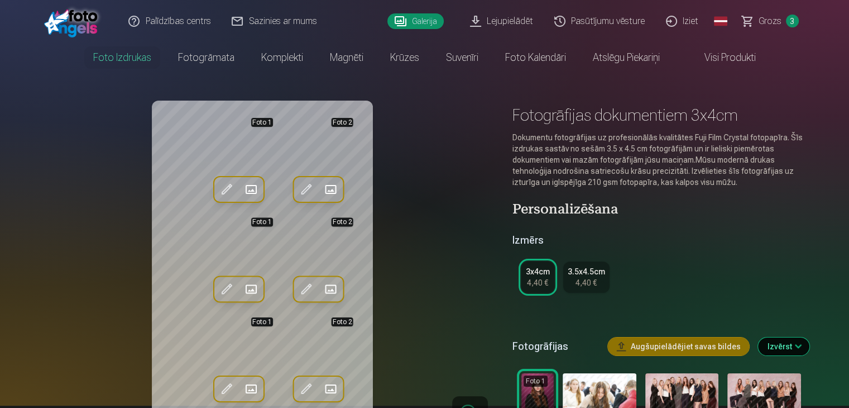
click at [607, 278] on link "3.5x4.5cm 4,40 €" at bounding box center [586, 276] width 46 height 31
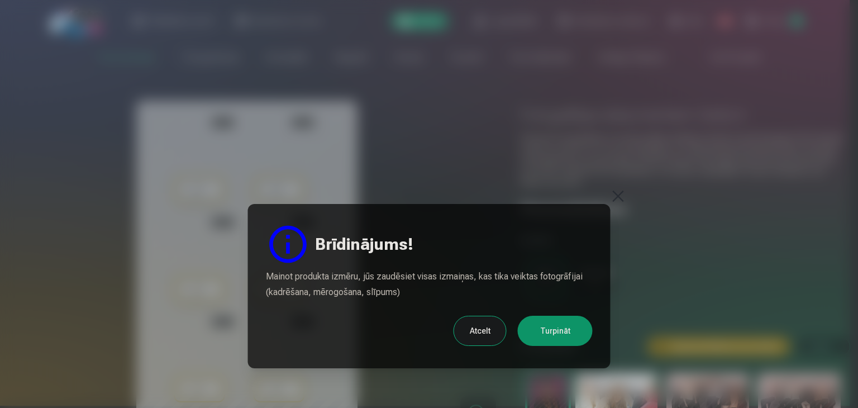
click at [625, 194] on div at bounding box center [429, 204] width 858 height 408
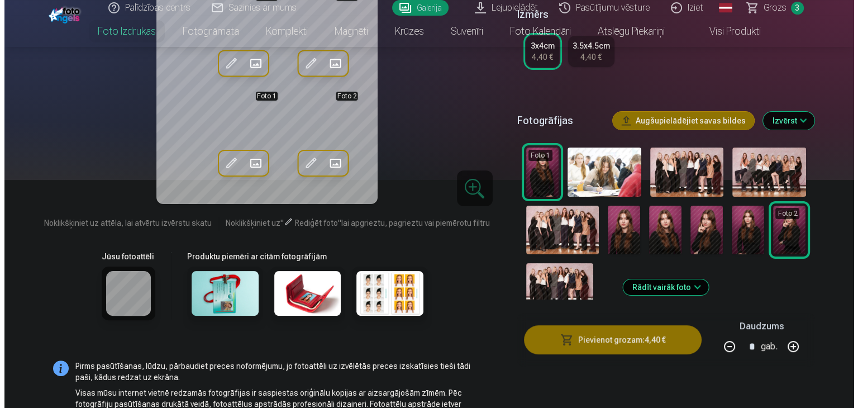
scroll to position [230, 0]
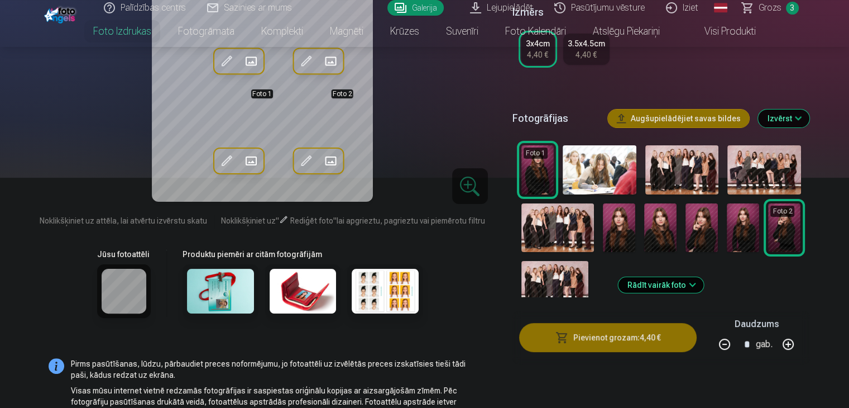
click at [600, 346] on button "Pievienot grozam : 4,40 €" at bounding box center [608, 337] width 178 height 29
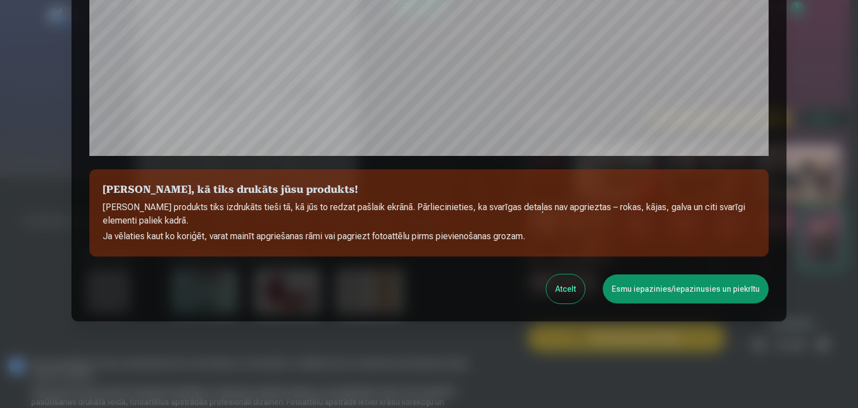
scroll to position [397, 0]
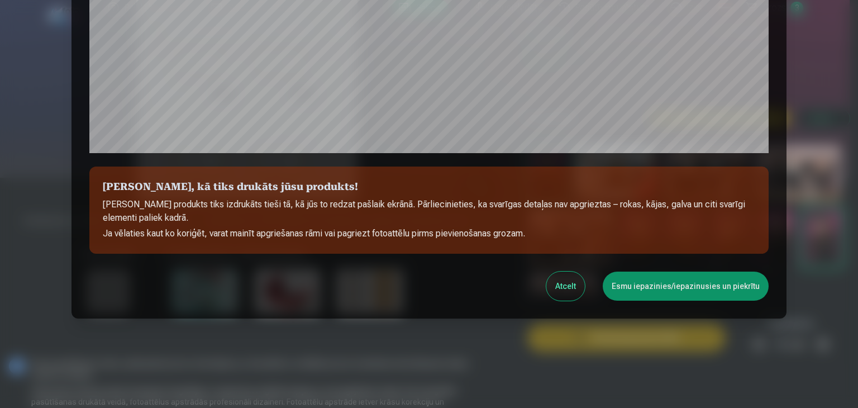
click at [641, 287] on button "Esmu iepazinies/iepazinusies un piekrītu" at bounding box center [686, 285] width 166 height 29
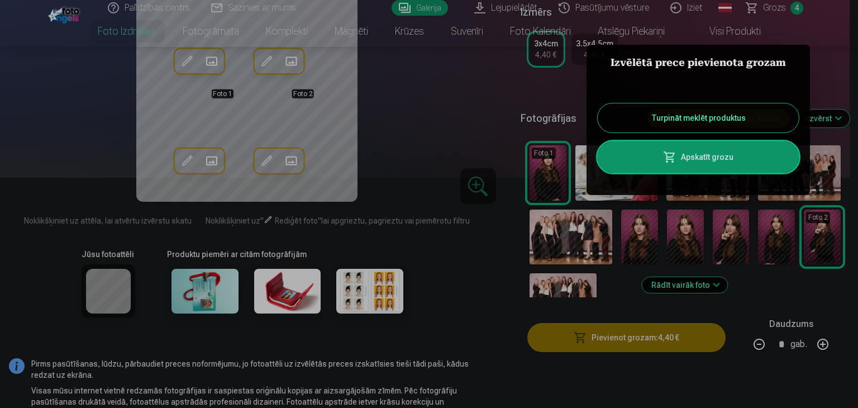
click at [708, 144] on link "Apskatīt grozu" at bounding box center [698, 156] width 201 height 31
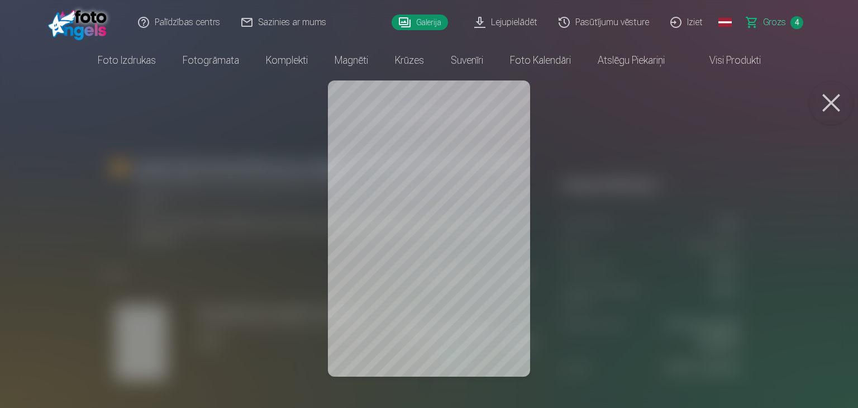
click at [838, 99] on button at bounding box center [831, 102] width 45 height 45
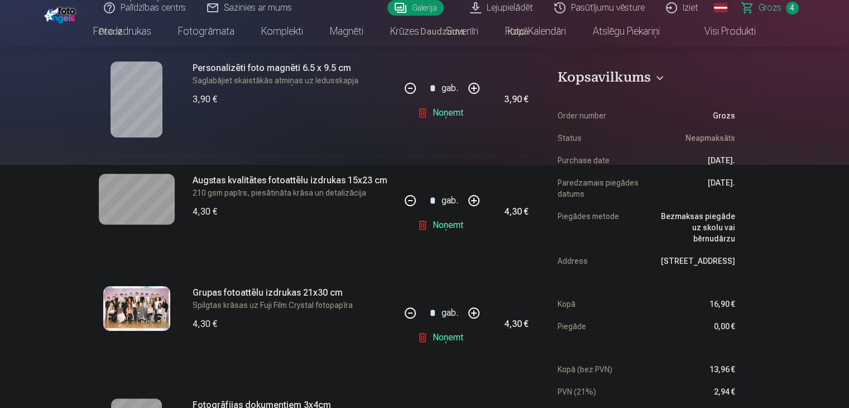
scroll to position [252, 0]
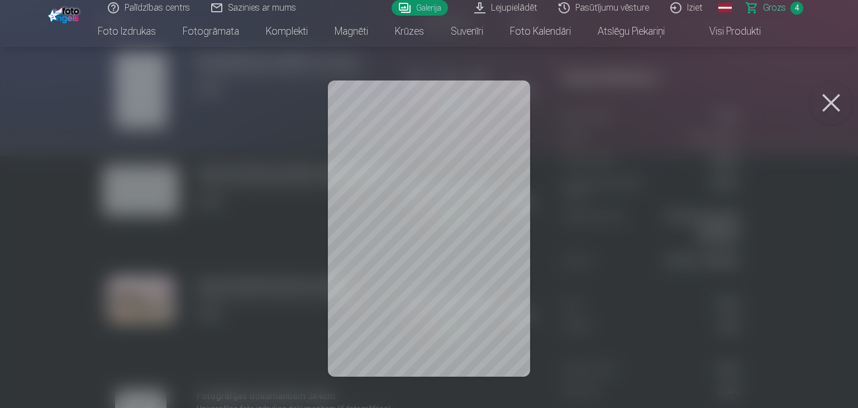
click at [833, 108] on button at bounding box center [831, 102] width 45 height 45
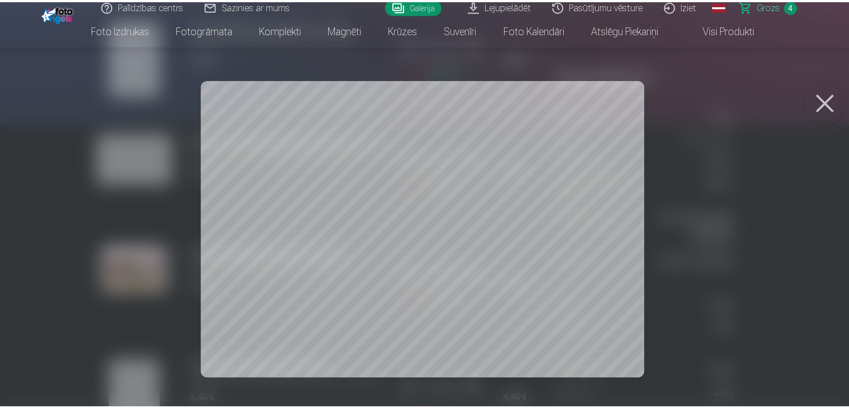
scroll to position [283, 0]
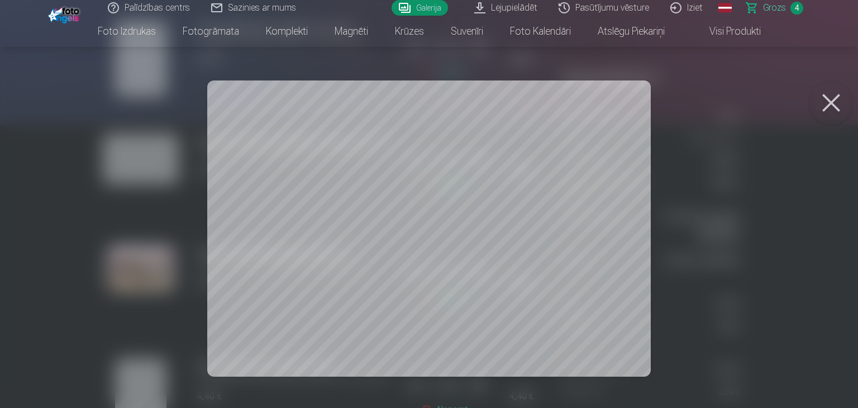
click at [849, 98] on button at bounding box center [831, 102] width 45 height 45
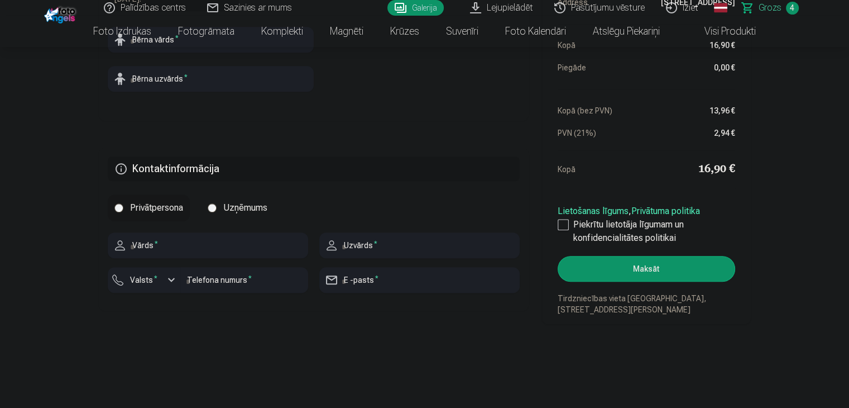
scroll to position [897, 0]
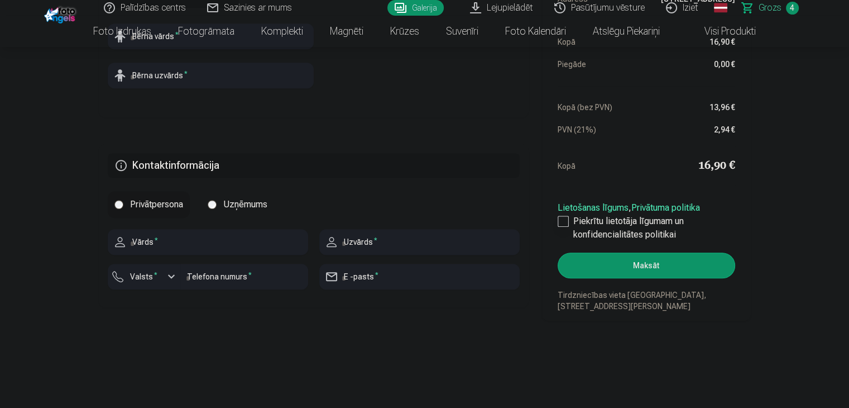
click at [561, 226] on div at bounding box center [563, 221] width 11 height 11
click at [655, 255] on button "Maksāt" at bounding box center [646, 265] width 177 height 26
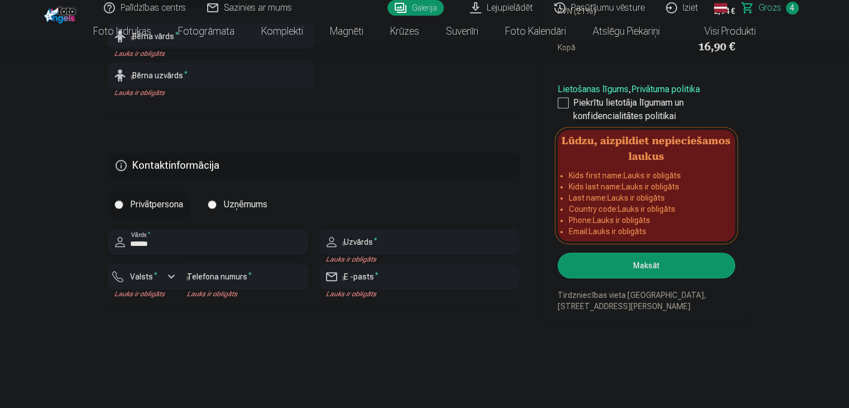
type input "*****"
click at [396, 233] on input "text" at bounding box center [419, 242] width 200 height 26
type input "********"
type input "*****"
type input "********"
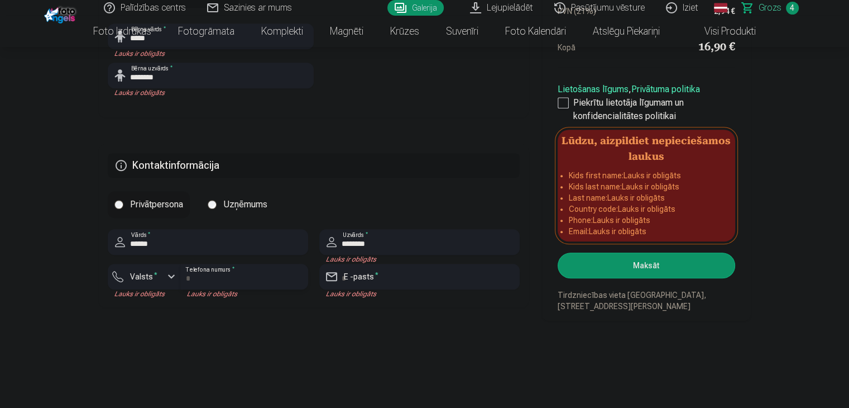
type input "********"
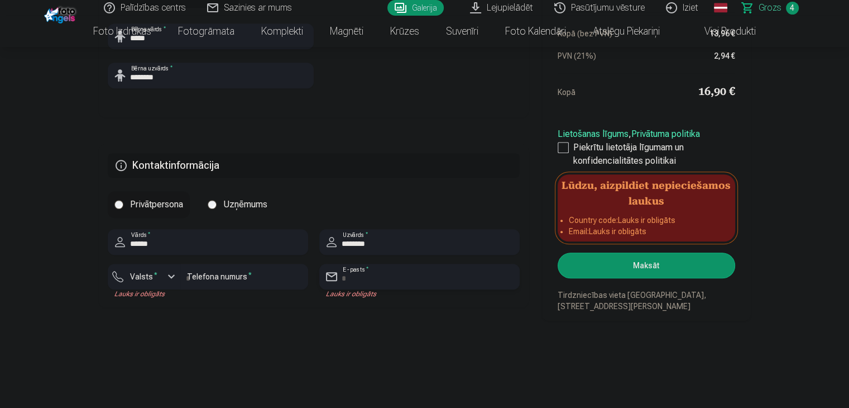
click at [378, 274] on input "email" at bounding box center [419, 277] width 200 height 26
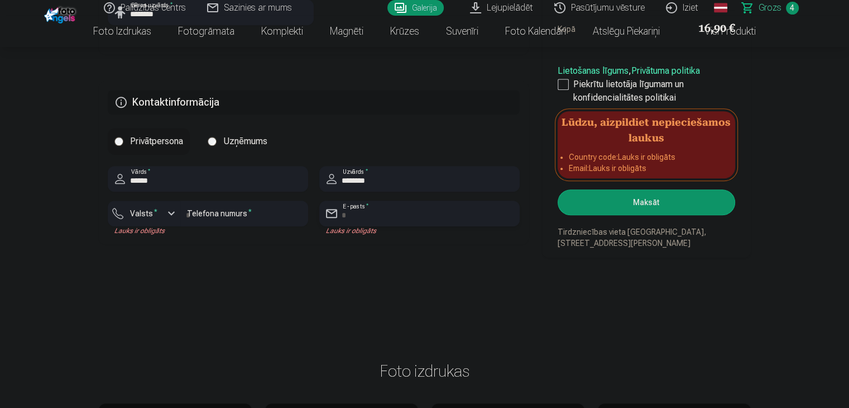
scroll to position [962, 0]
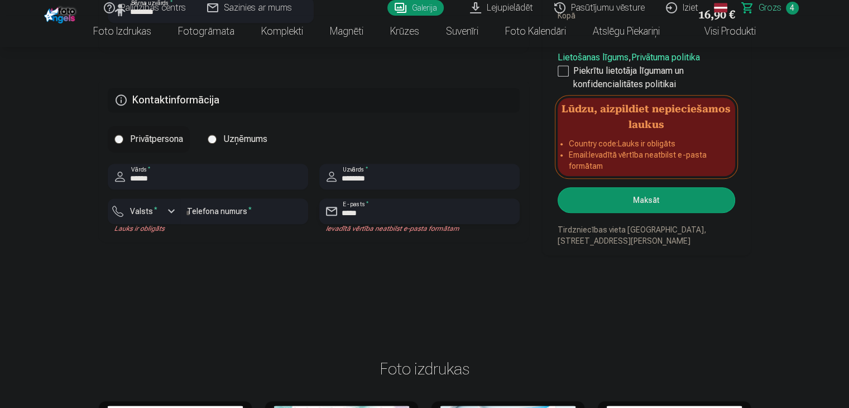
type input "**********"
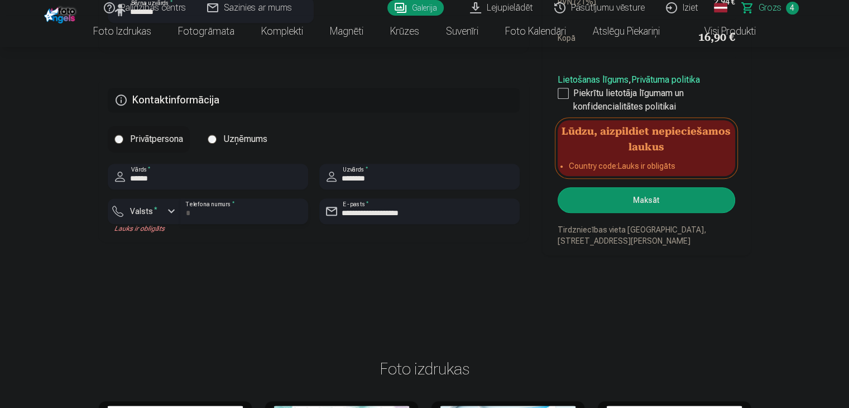
click at [289, 208] on input "********" at bounding box center [244, 211] width 128 height 26
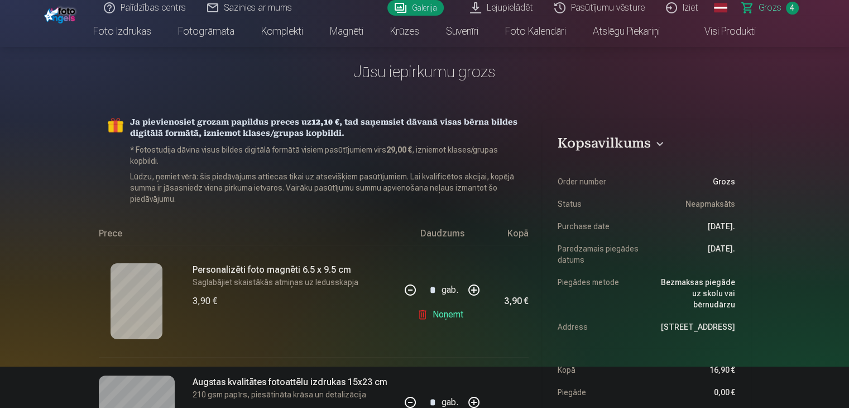
scroll to position [0, 0]
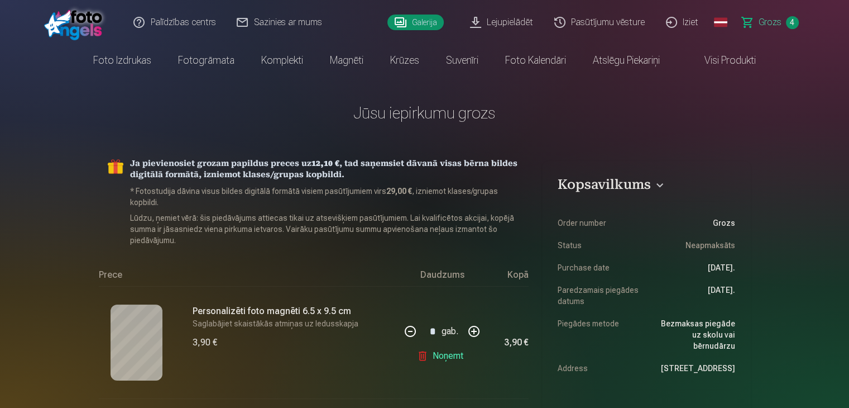
type input "********"
click at [516, 17] on link "Lejupielādēt" at bounding box center [502, 22] width 84 height 45
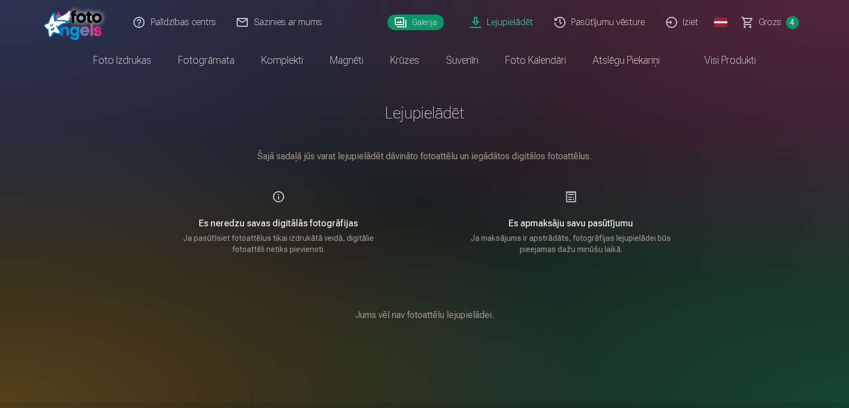
click at [273, 197] on div "Es neredzu savas digitālās fotogrāfijas Ja pasūtīsiet fotoattēlus tikai izdrukā…" at bounding box center [279, 222] width 266 height 65
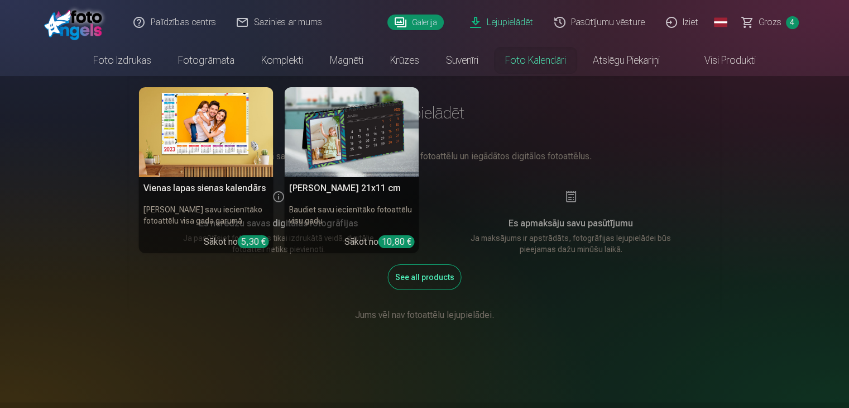
click at [576, 67] on li "Foto kalendāri Vienas lapas sienas kalendārs Parādiet savu iecienītāko fotoattē…" at bounding box center [536, 60] width 88 height 31
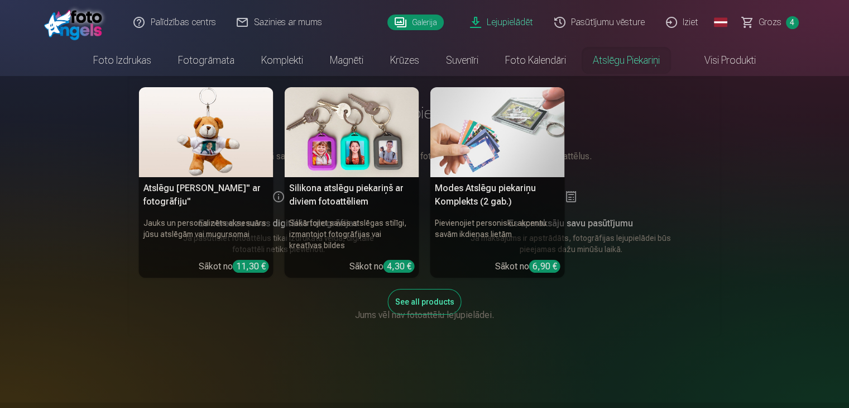
click at [595, 70] on link "Atslēgu piekariņi" at bounding box center [627, 60] width 94 height 31
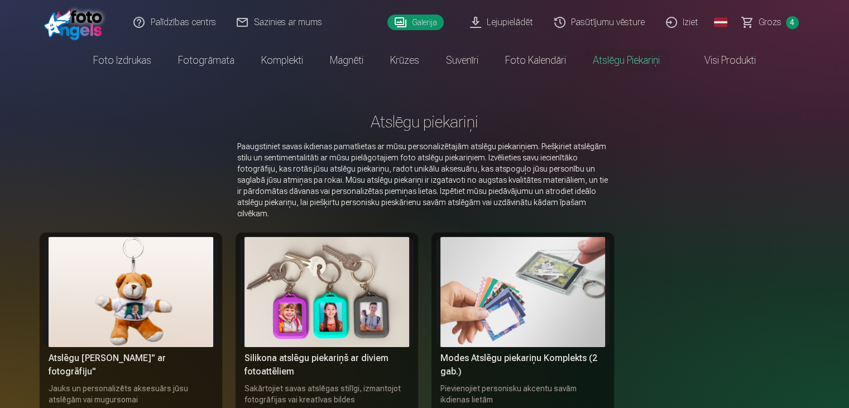
click at [717, 64] on link "Visi produkti" at bounding box center [722, 60] width 96 height 31
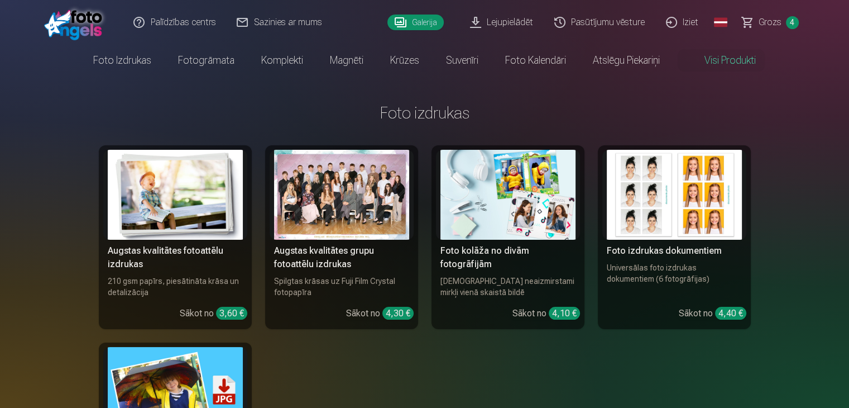
click at [763, 33] on link "Grozs 4" at bounding box center [771, 22] width 78 height 45
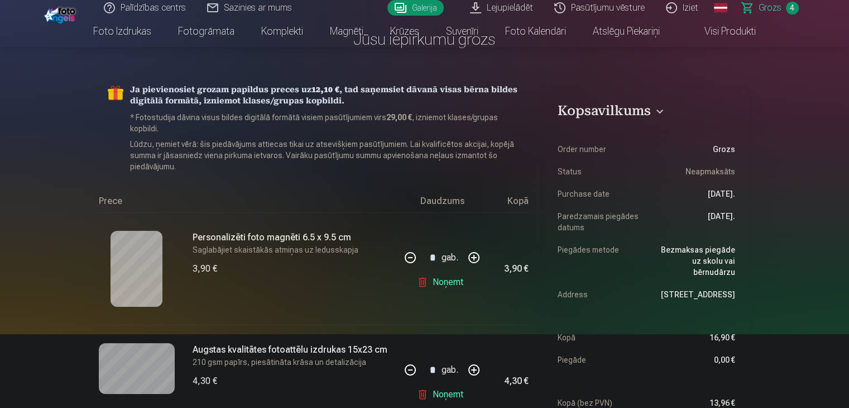
scroll to position [78, 0]
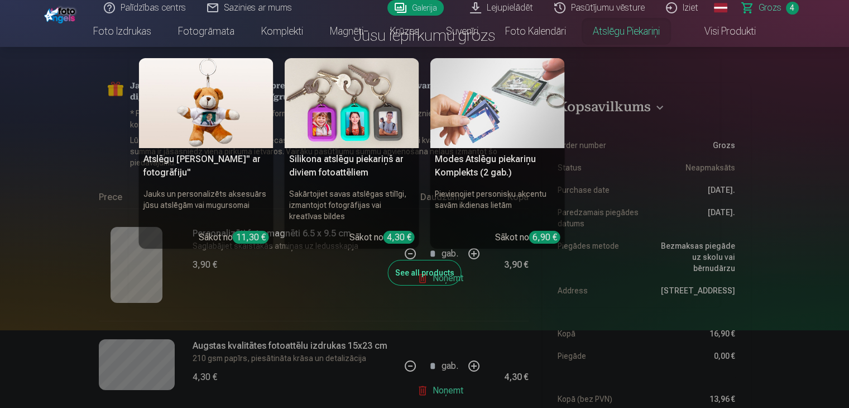
click at [588, 31] on link "Atslēgu piekariņi" at bounding box center [627, 31] width 94 height 31
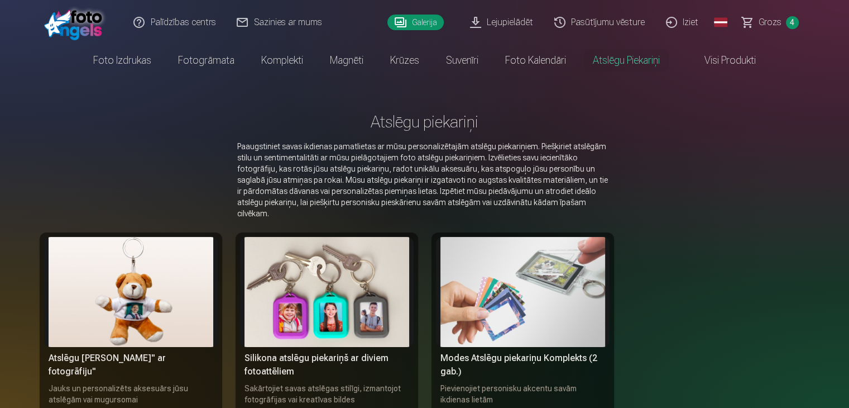
click at [422, 27] on link "Galerija" at bounding box center [416, 23] width 56 height 16
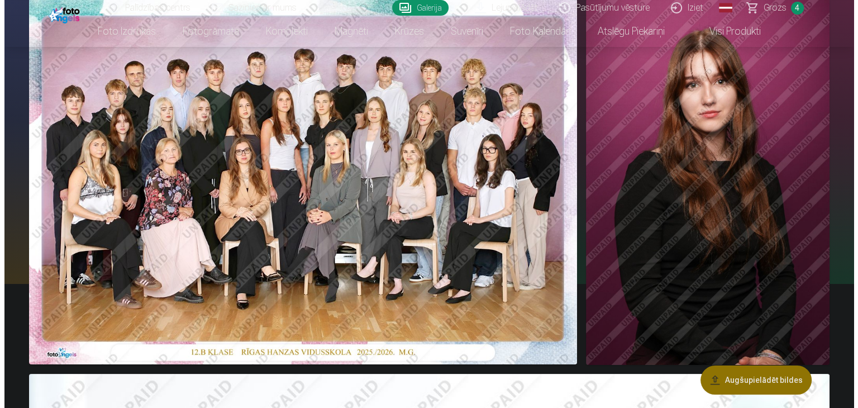
scroll to position [123, 0]
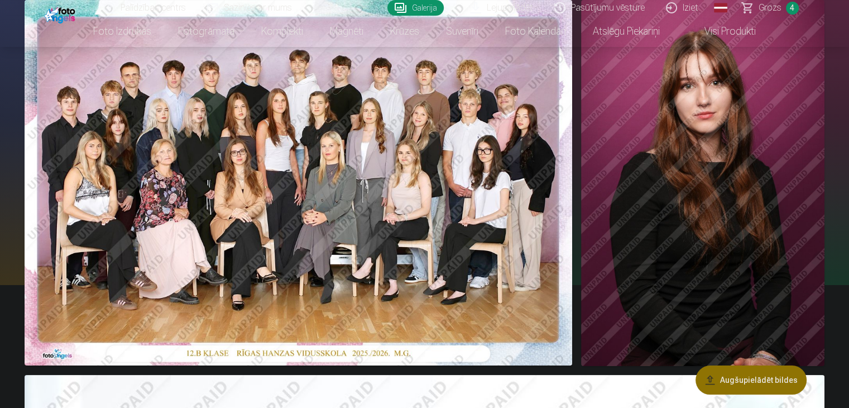
click at [612, 226] on img at bounding box center [702, 183] width 243 height 366
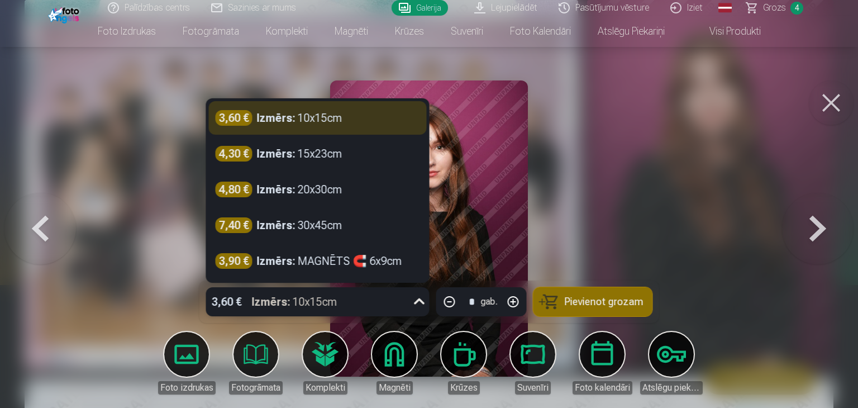
click at [313, 306] on div "Izmērs : 10x15cm" at bounding box center [294, 301] width 85 height 29
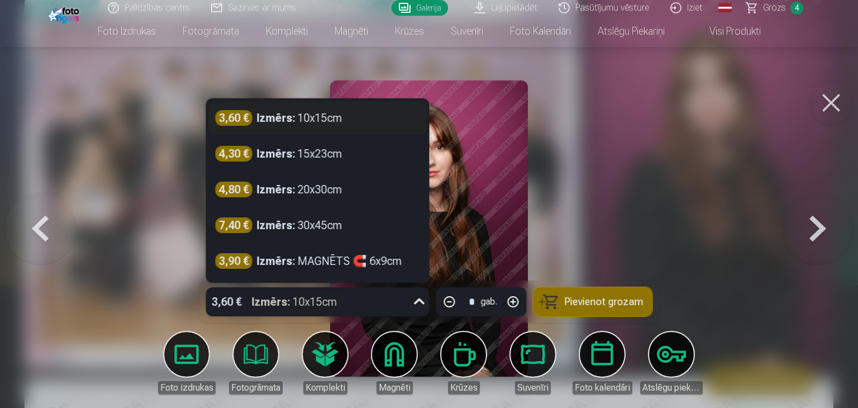
click at [391, 121] on div "3,60 € Izmērs : 10x15cm" at bounding box center [318, 118] width 204 height 16
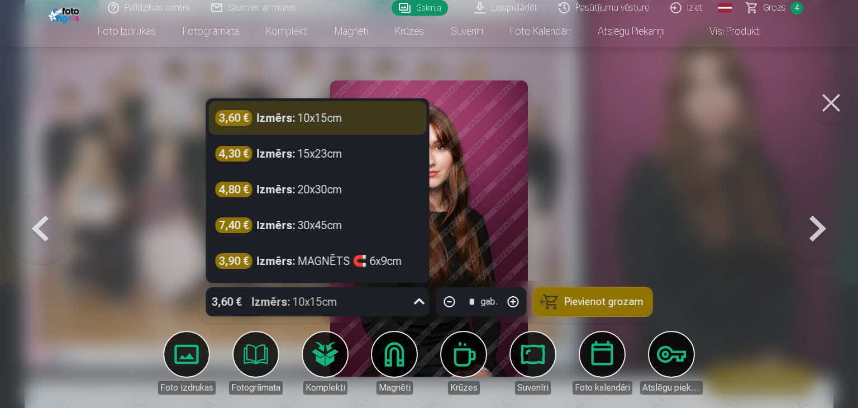
click at [378, 291] on div "3,60 € Izmērs : 10x15cm" at bounding box center [307, 301] width 202 height 29
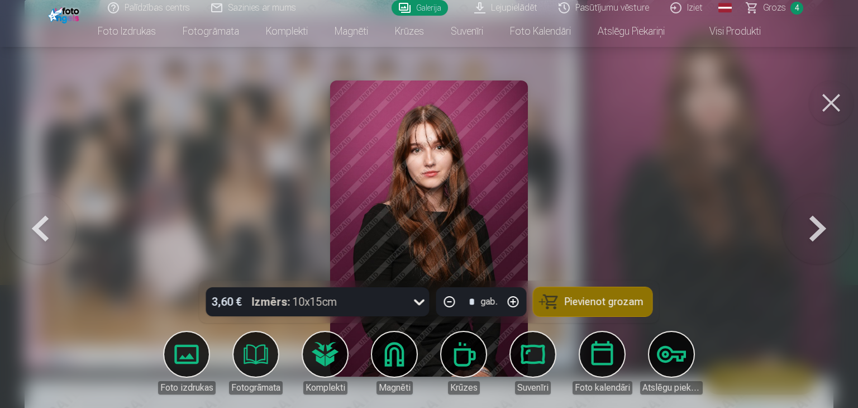
click at [554, 294] on button "Pievienot grozam" at bounding box center [592, 301] width 119 height 29
click at [767, 6] on span "Grozs" at bounding box center [774, 7] width 23 height 13
